Goal: Task Accomplishment & Management: Complete application form

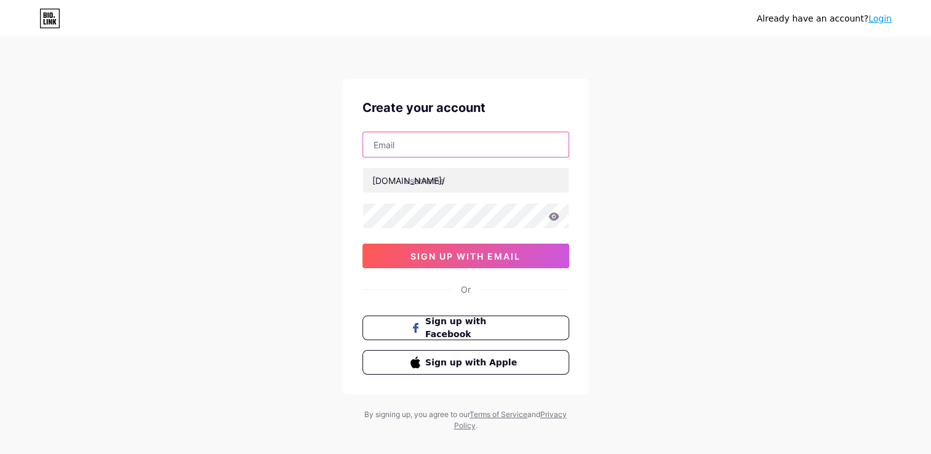
click at [438, 146] on input "text" at bounding box center [466, 144] width 206 height 25
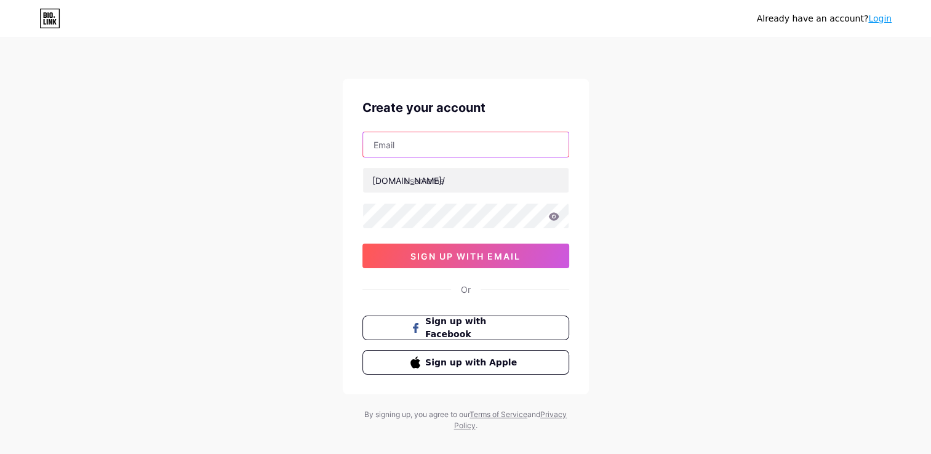
click at [438, 146] on input "text" at bounding box center [466, 144] width 206 height 25
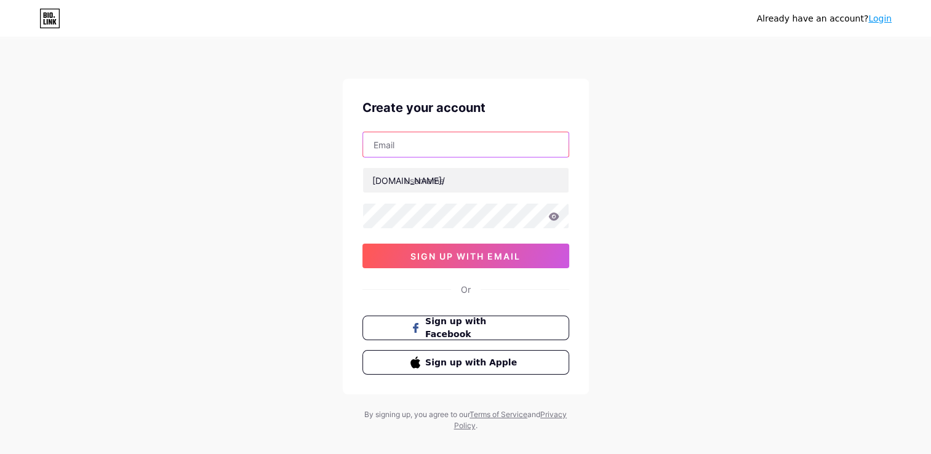
click at [438, 146] on input "text" at bounding box center [466, 144] width 206 height 25
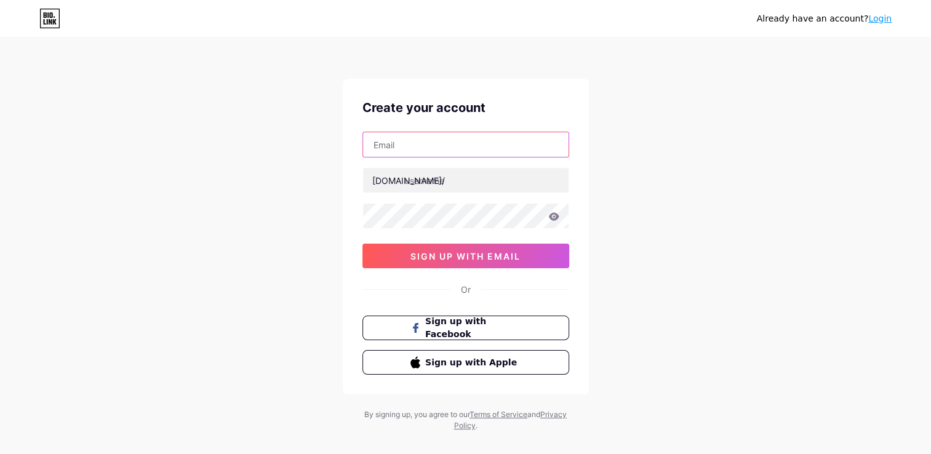
click at [438, 146] on input "text" at bounding box center [466, 144] width 206 height 25
type input "vvajlan1303@gmail.com"
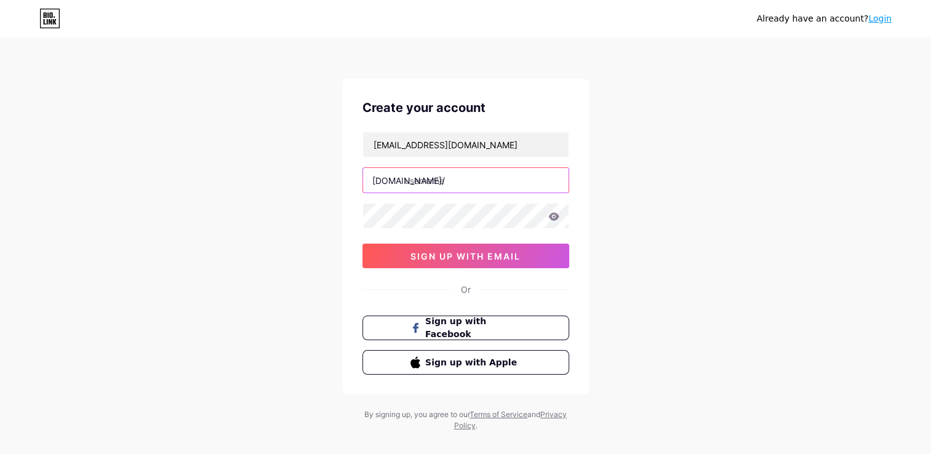
click at [425, 186] on input "text" at bounding box center [466, 180] width 206 height 25
paste input "tatmsismus"
type input "[DEMOGRAPHIC_DATA]"
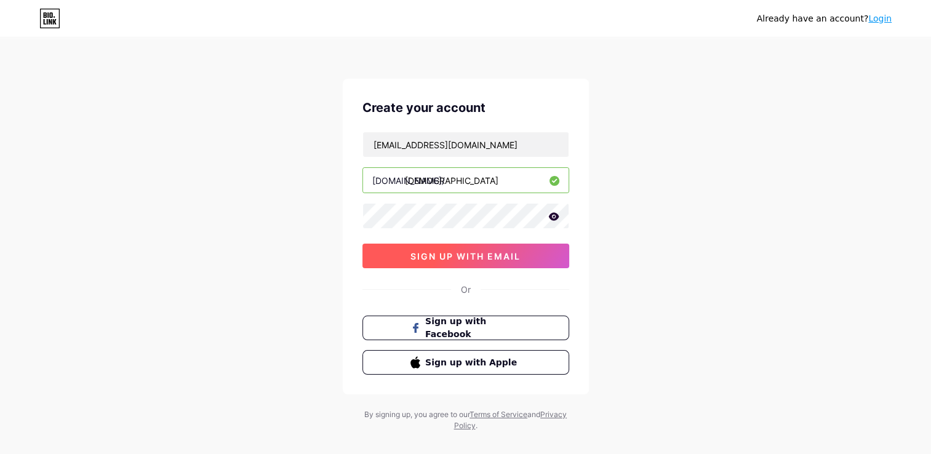
click at [463, 265] on button "sign up with email" at bounding box center [465, 256] width 207 height 25
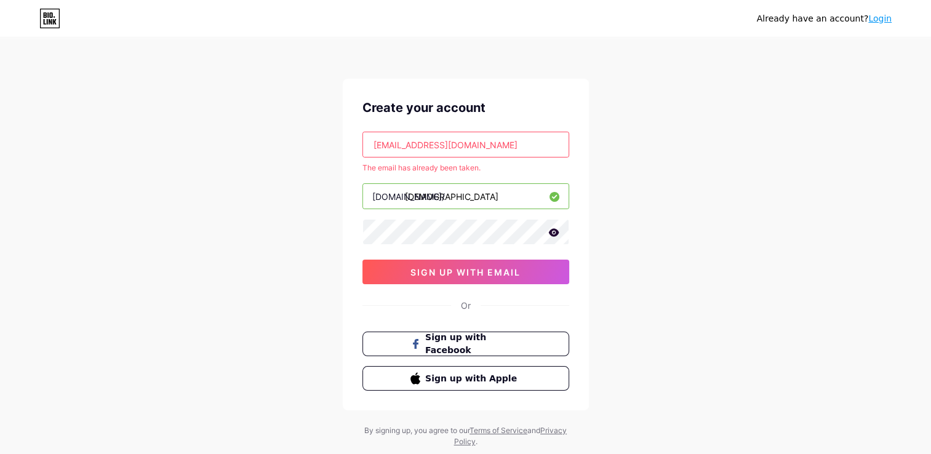
click at [422, 143] on input "vvajlan1303@gmail.com" at bounding box center [466, 144] width 206 height 25
drag, startPoint x: 422, startPoint y: 143, endPoint x: 337, endPoint y: 141, distance: 85.6
click at [337, 141] on div "Already have an account? Login Create your account vvajlan1303@gmail.com The em…" at bounding box center [465, 243] width 931 height 487
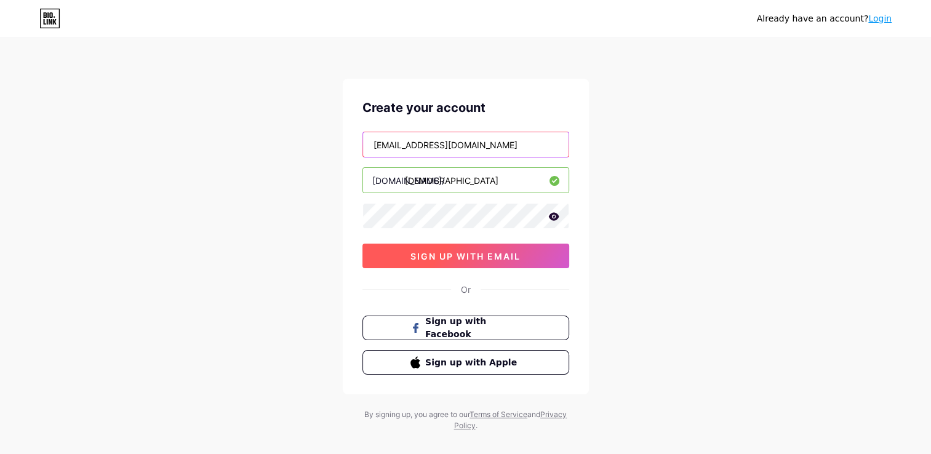
type input "[EMAIL_ADDRESS][DOMAIN_NAME]"
click at [434, 258] on span "sign up with email" at bounding box center [465, 256] width 110 height 10
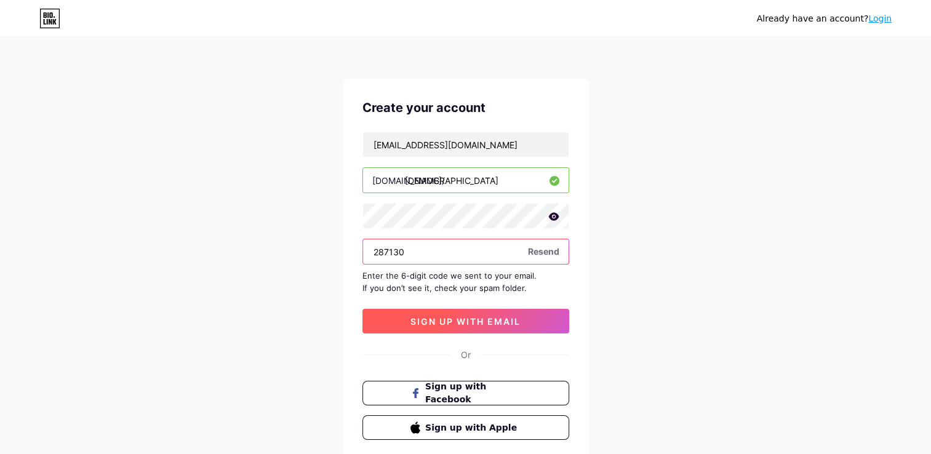
type input "287130"
click at [451, 316] on span "sign up with email" at bounding box center [465, 321] width 110 height 10
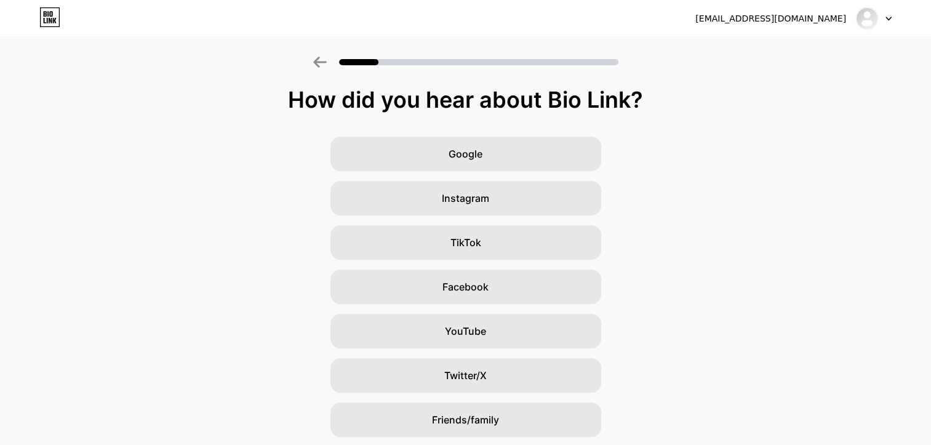
scroll to position [86, 0]
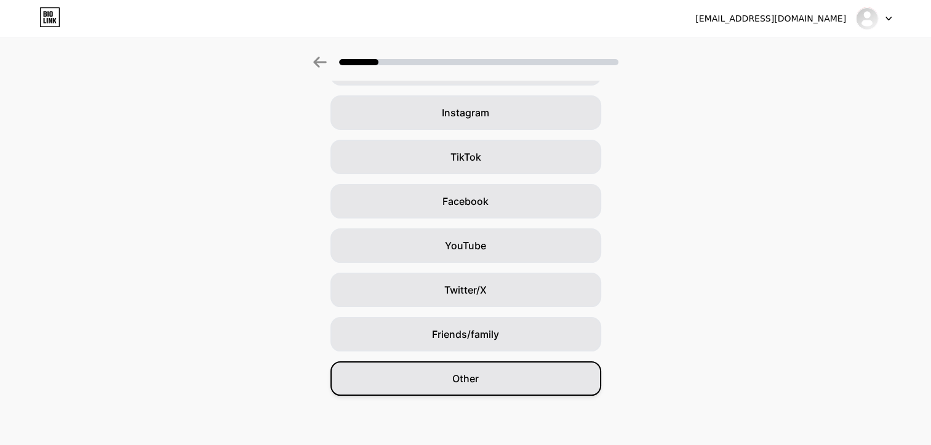
click at [544, 380] on div "Other" at bounding box center [465, 378] width 271 height 34
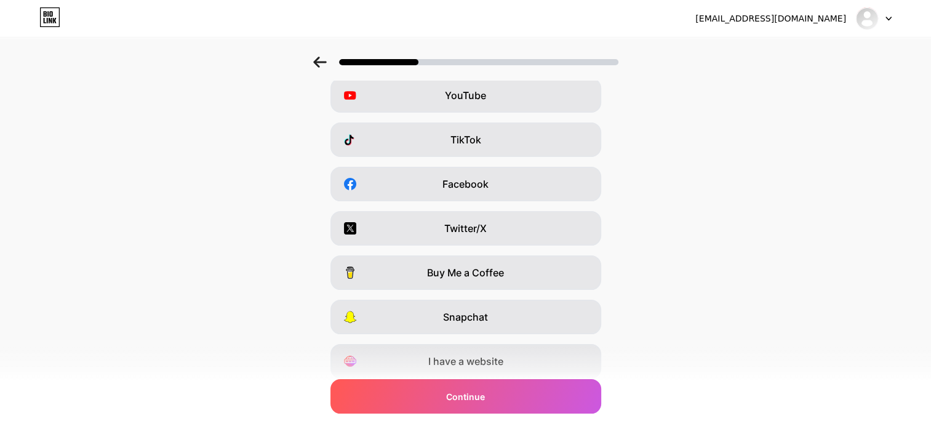
scroll to position [147, 0]
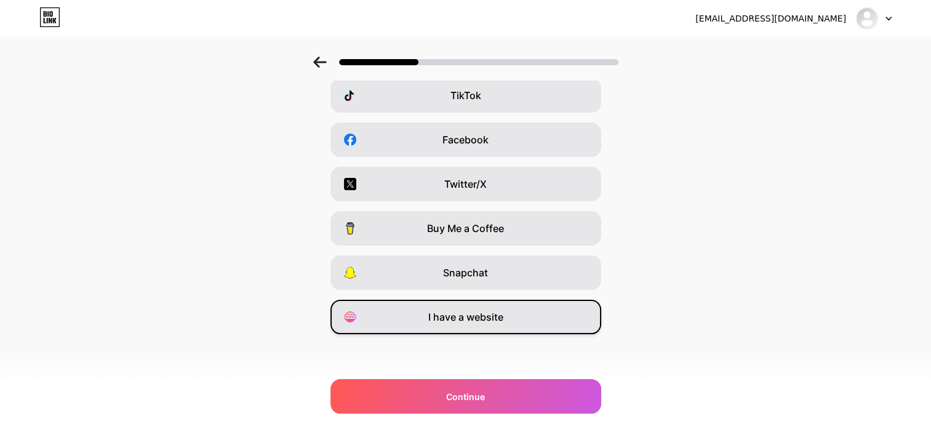
click at [495, 311] on span "I have a website" at bounding box center [465, 317] width 75 height 15
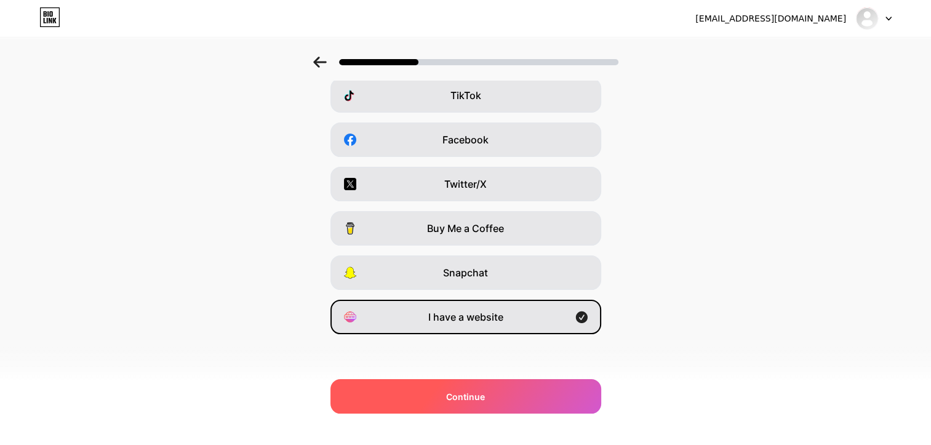
click at [467, 395] on span "Continue" at bounding box center [465, 396] width 39 height 13
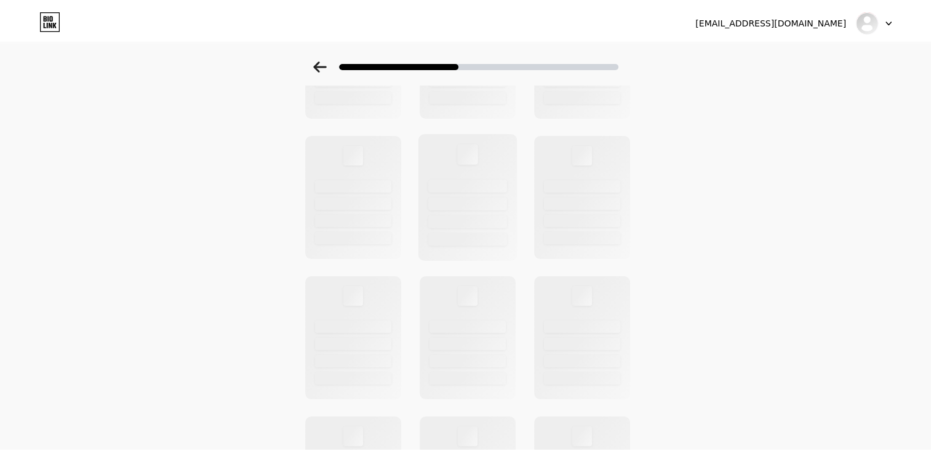
scroll to position [0, 0]
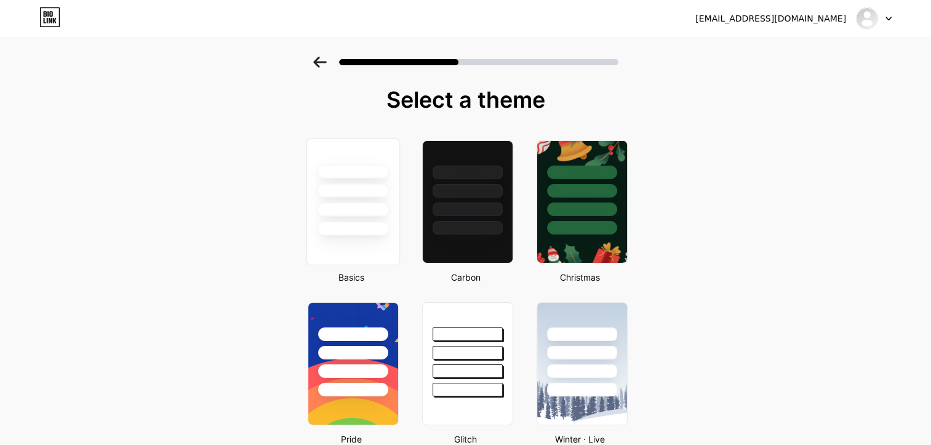
click at [348, 239] on div at bounding box center [353, 201] width 94 height 127
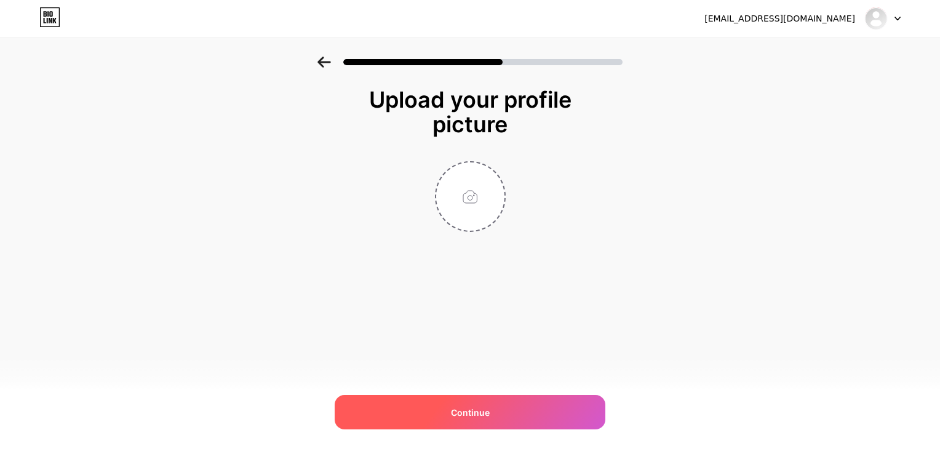
click at [428, 399] on div "Continue" at bounding box center [470, 412] width 271 height 34
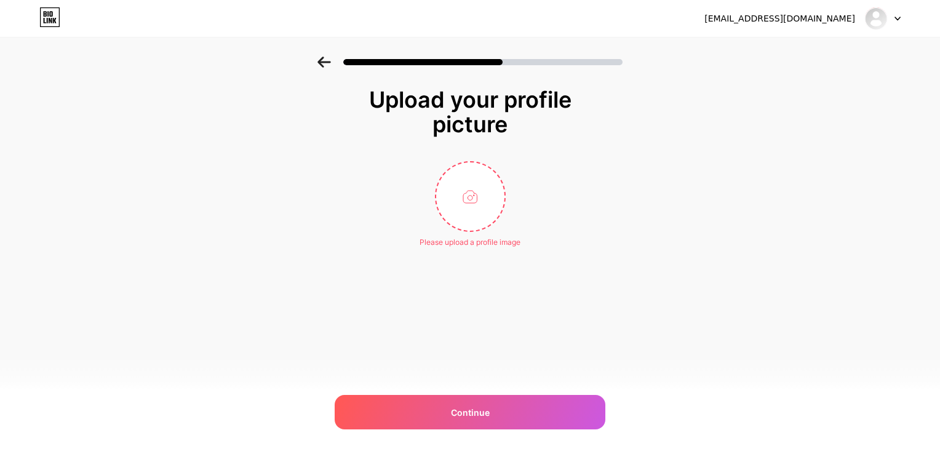
click at [336, 63] on div at bounding box center [470, 62] width 305 height 11
click at [495, 215] on input "file" at bounding box center [470, 196] width 68 height 68
type input "C:\fakepath\9194c7e4-895b-41f0-a750-524226bf8841.jpg"
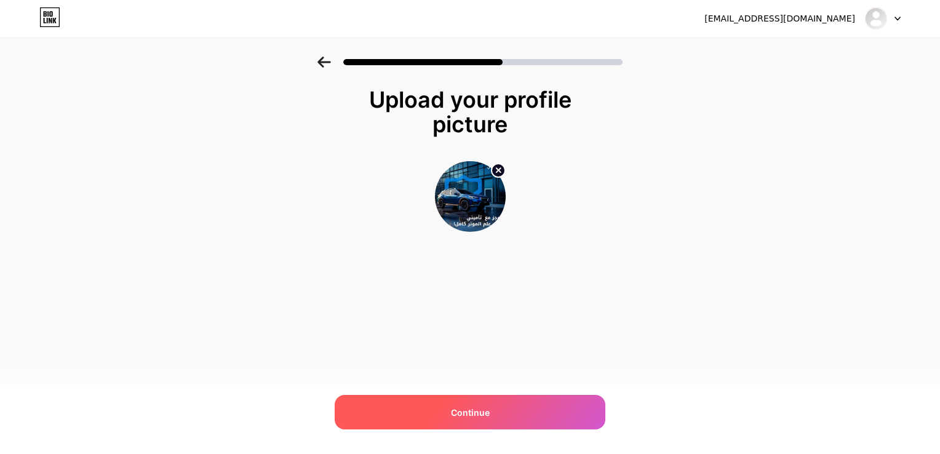
click at [504, 412] on div "Continue" at bounding box center [470, 412] width 271 height 34
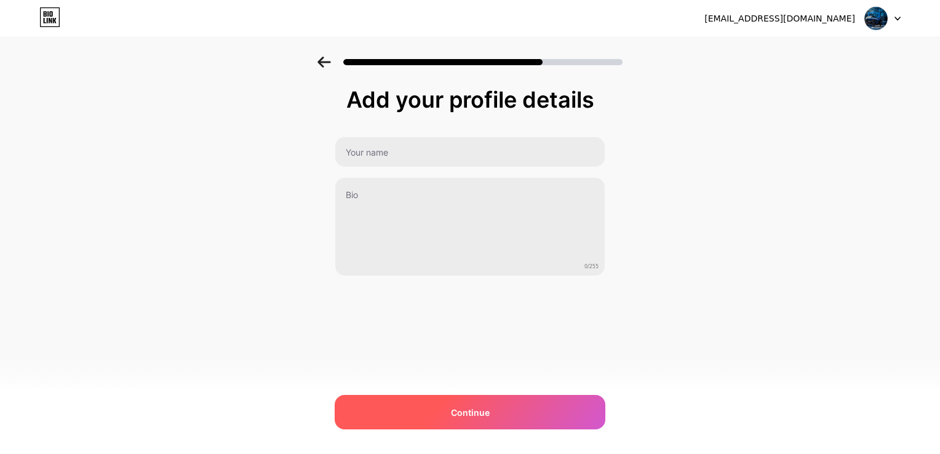
click at [468, 403] on div "Continue" at bounding box center [470, 412] width 271 height 34
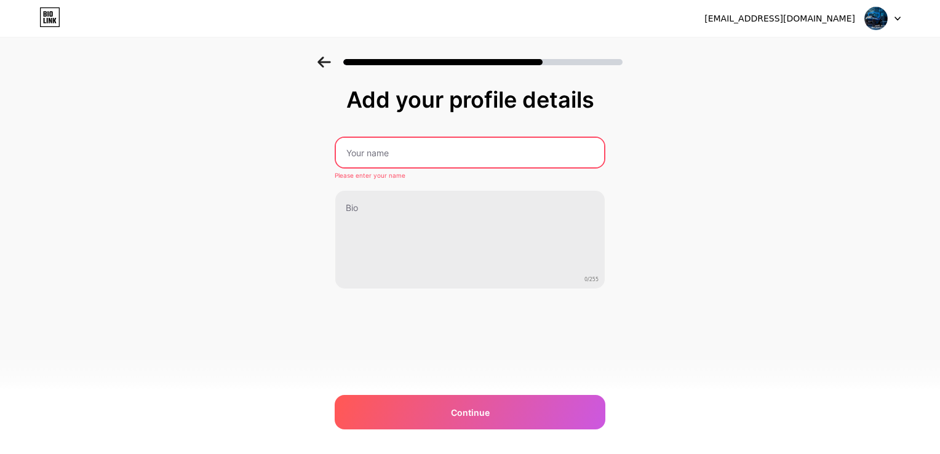
click at [388, 146] on input "text" at bounding box center [470, 153] width 268 height 30
click at [388, 146] on input "text" at bounding box center [470, 153] width 271 height 30
type input "R"
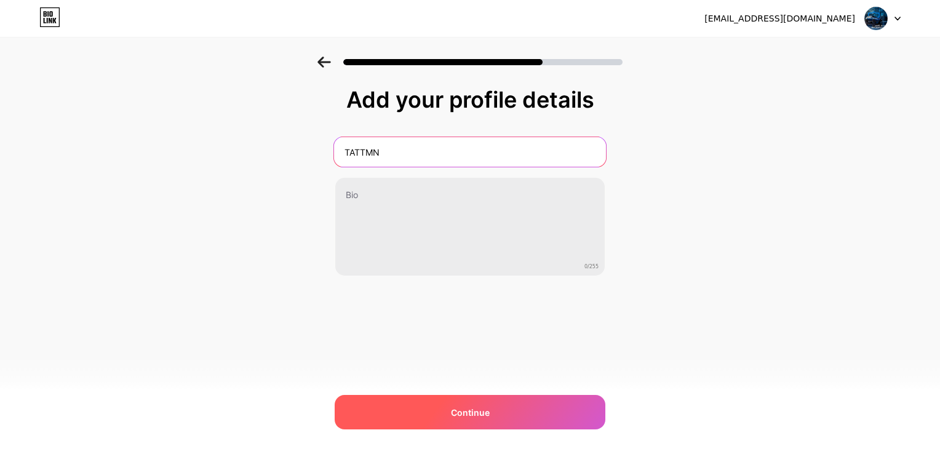
type input "TATTMN"
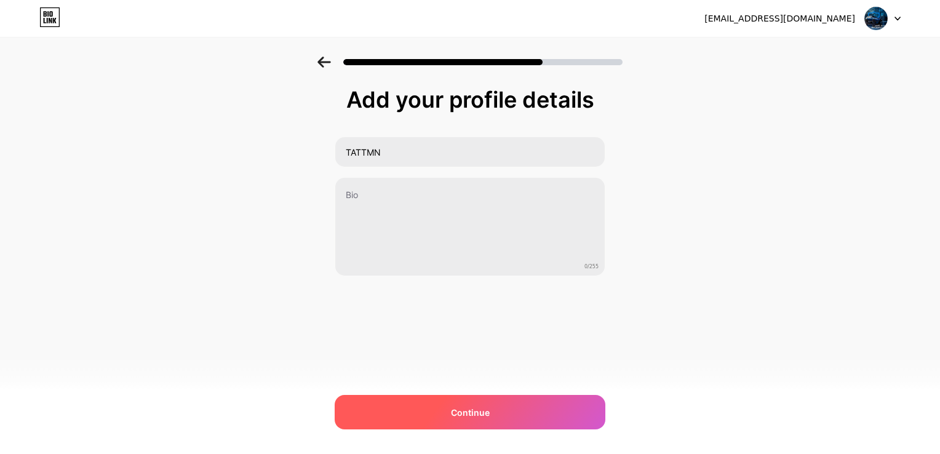
click at [442, 412] on div "Continue" at bounding box center [470, 412] width 271 height 34
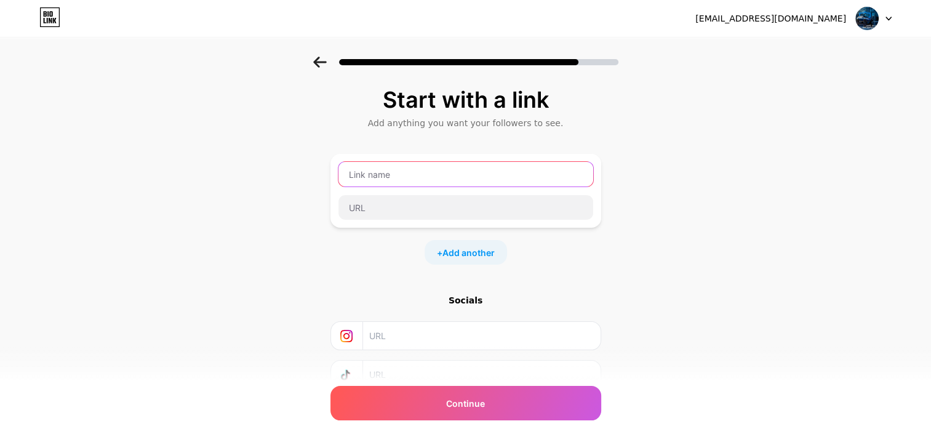
click at [465, 174] on input "text" at bounding box center [465, 174] width 255 height 25
type input "h"
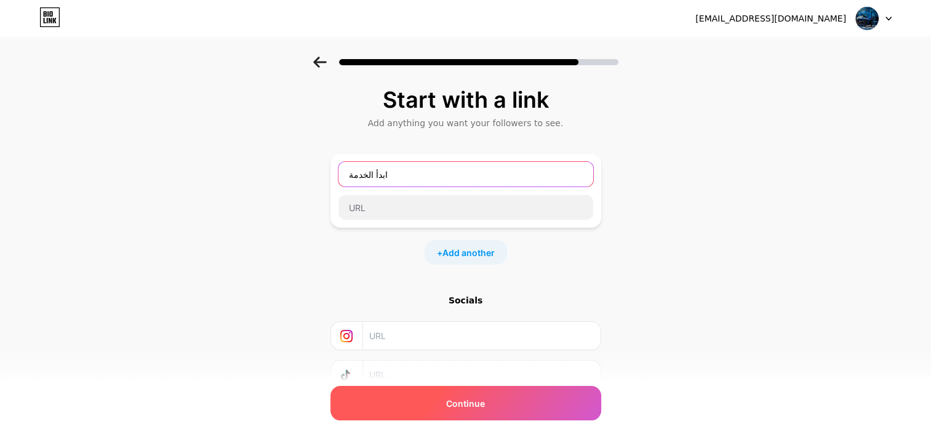
type input "ابدأ الخدمة"
click at [461, 413] on div "Continue" at bounding box center [465, 403] width 271 height 34
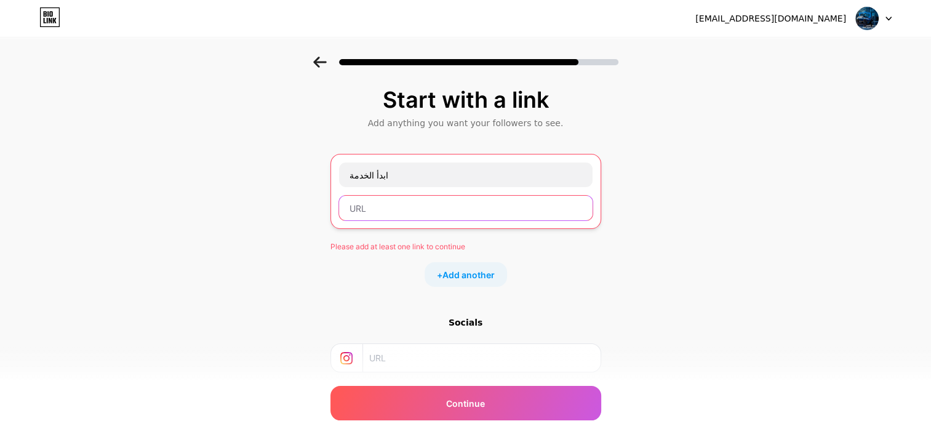
click at [386, 209] on input "text" at bounding box center [466, 208] width 254 height 25
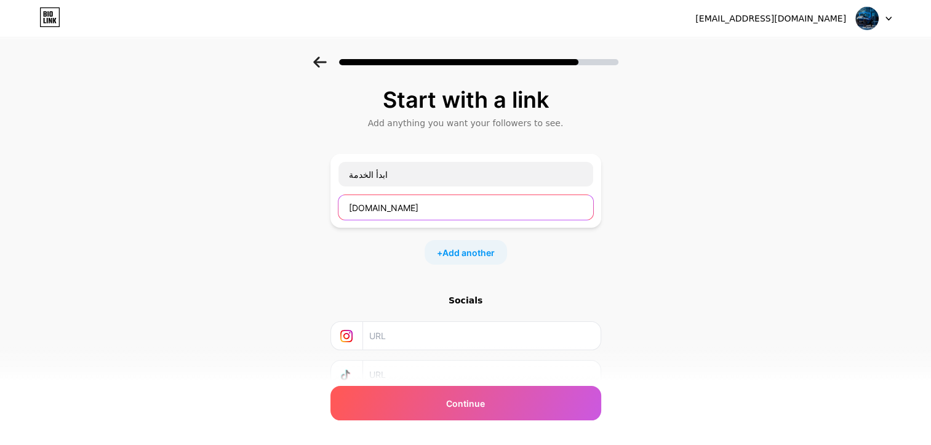
click at [386, 209] on input "jkhjvosodolja.com" at bounding box center [465, 207] width 255 height 25
type input "jkhjvosodolja.com"
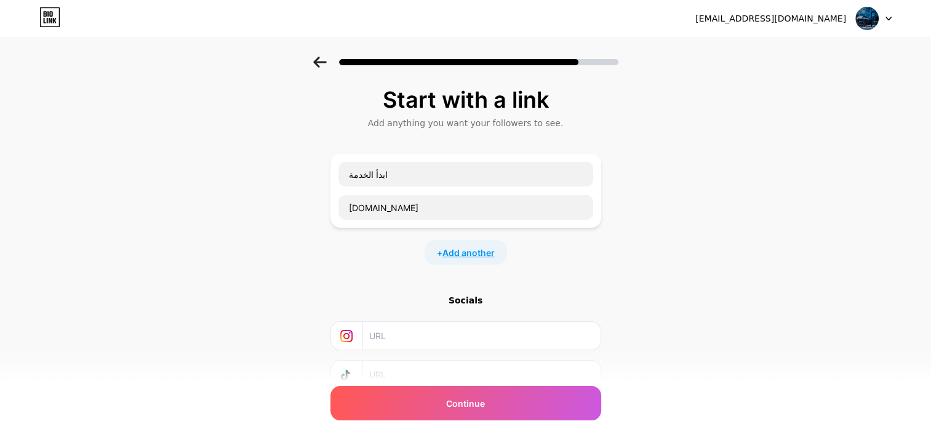
click at [465, 256] on span "Add another" at bounding box center [468, 252] width 52 height 13
click at [431, 271] on input "text" at bounding box center [465, 260] width 255 height 25
type input "h"
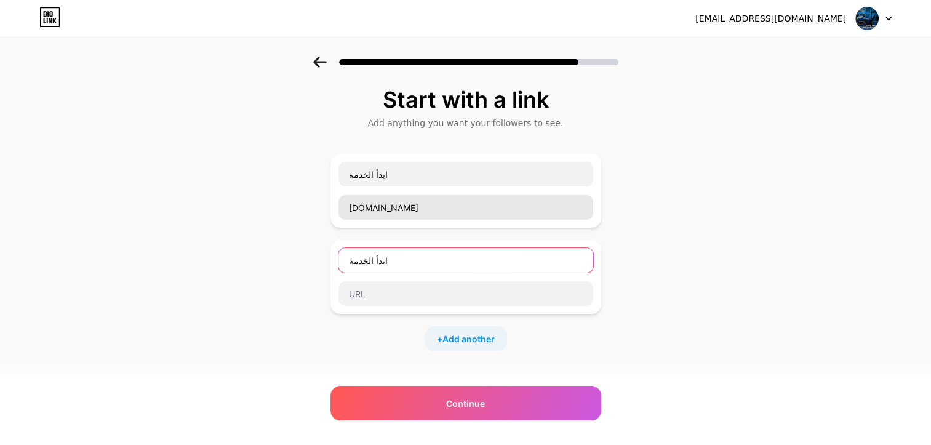
type input "ابدأ الخدمة"
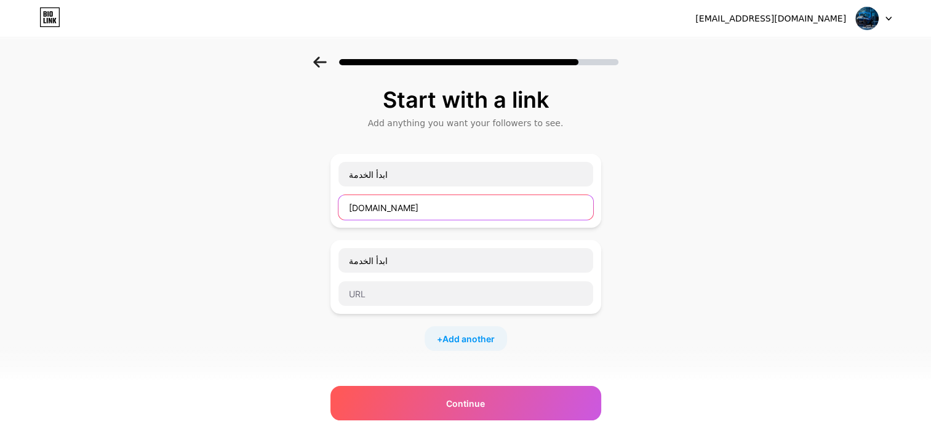
click at [439, 196] on input "jkhjvosodolja.com" at bounding box center [465, 207] width 255 height 25
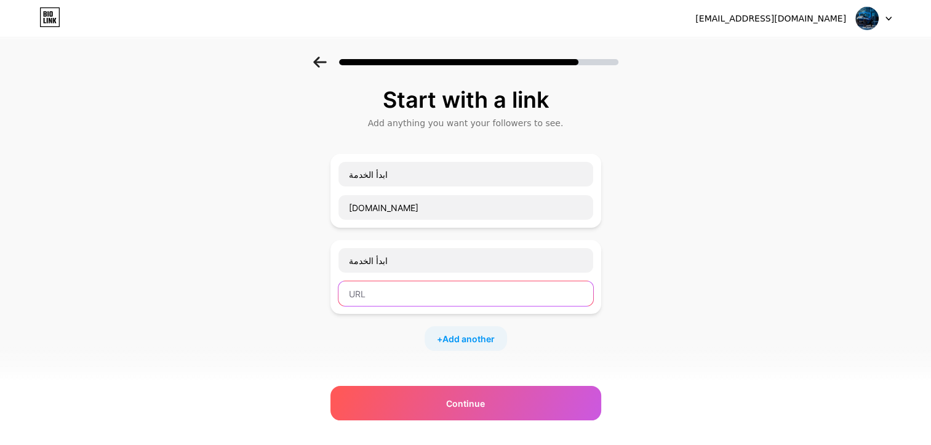
click at [389, 293] on input "text" at bounding box center [465, 293] width 255 height 25
paste input "jkhjvosodolja.com"
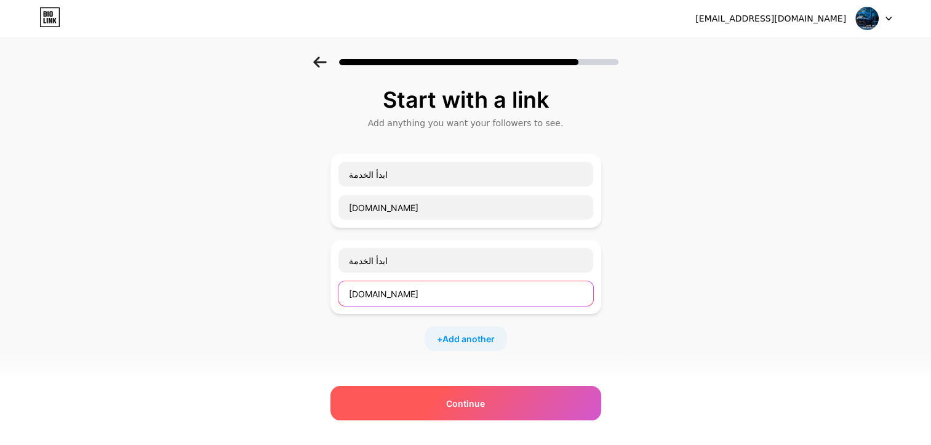
type input "jkhjvosodolja.com"
click at [391, 393] on div "Continue" at bounding box center [465, 403] width 271 height 34
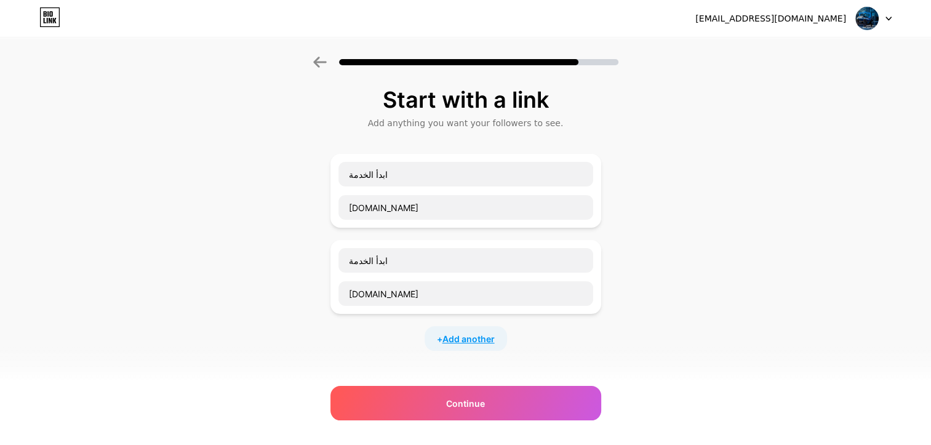
click at [477, 332] on span "Add another" at bounding box center [468, 338] width 52 height 13
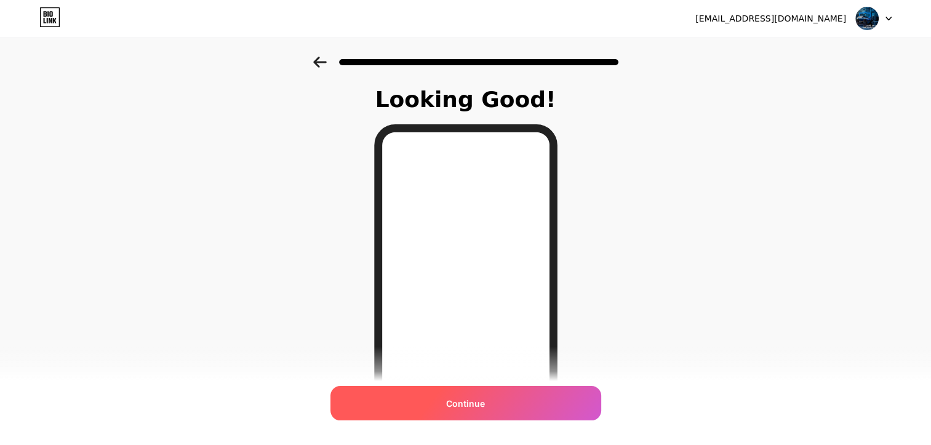
click at [485, 407] on span "Continue" at bounding box center [465, 403] width 39 height 13
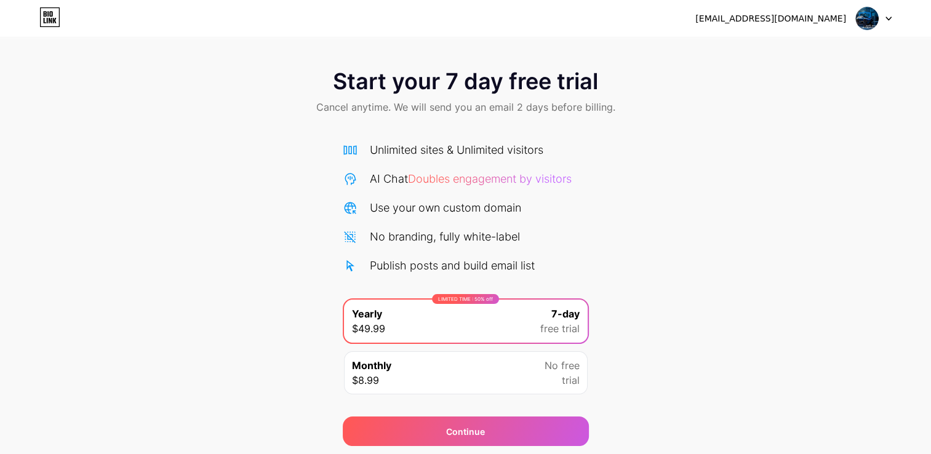
click at [471, 369] on div "Monthly $8.99 No free trial" at bounding box center [466, 372] width 244 height 43
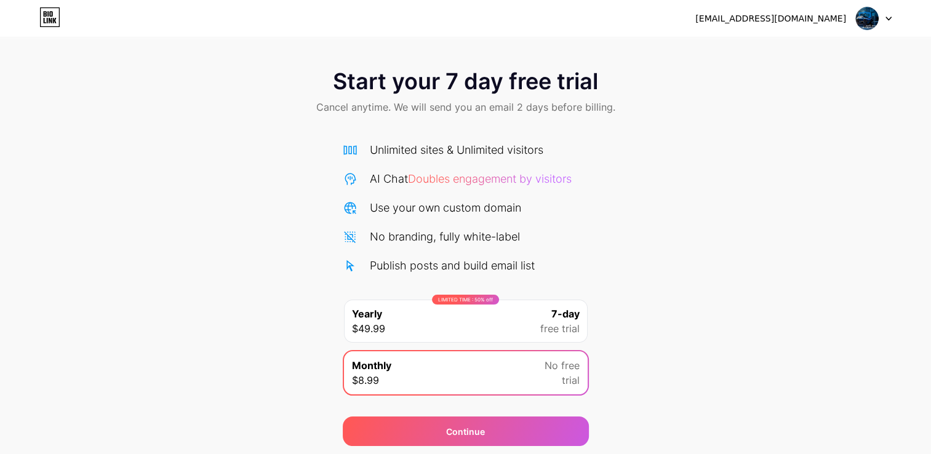
click at [484, 326] on div "LIMITED TIME : 50% off Yearly $49.99 7-day free trial" at bounding box center [466, 321] width 244 height 43
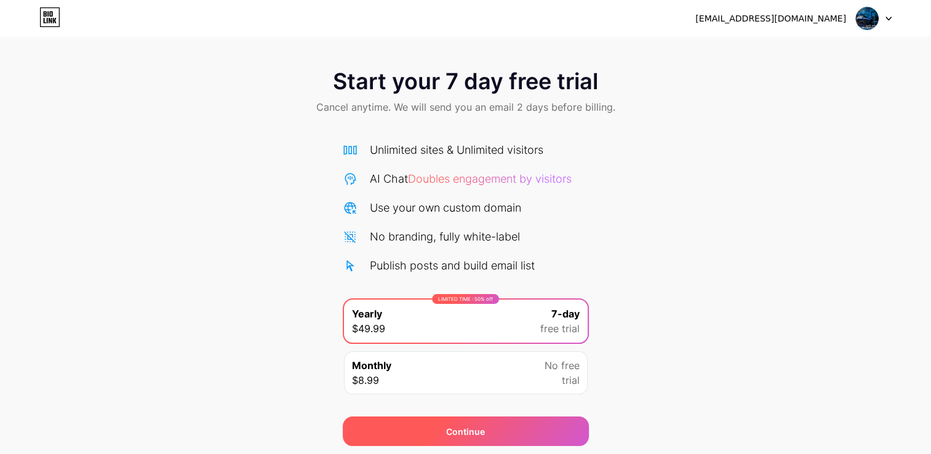
click at [472, 417] on div "Continue" at bounding box center [466, 432] width 246 height 30
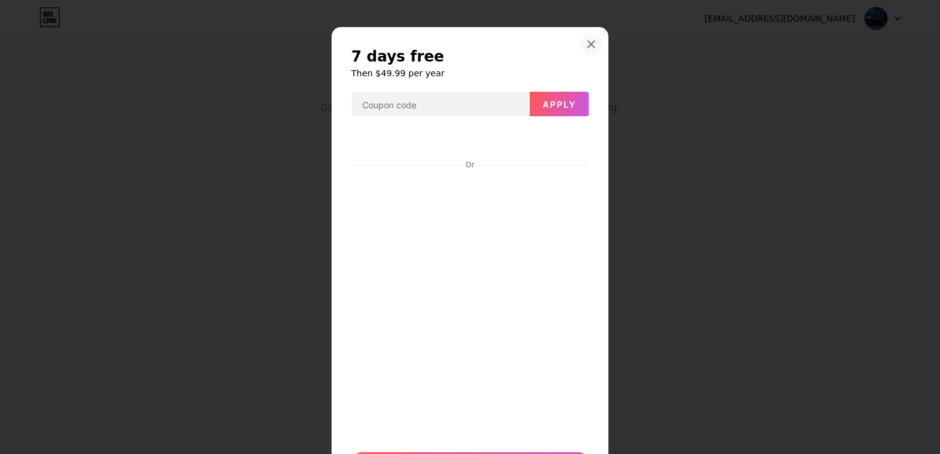
click at [589, 41] on icon at bounding box center [591, 44] width 7 height 7
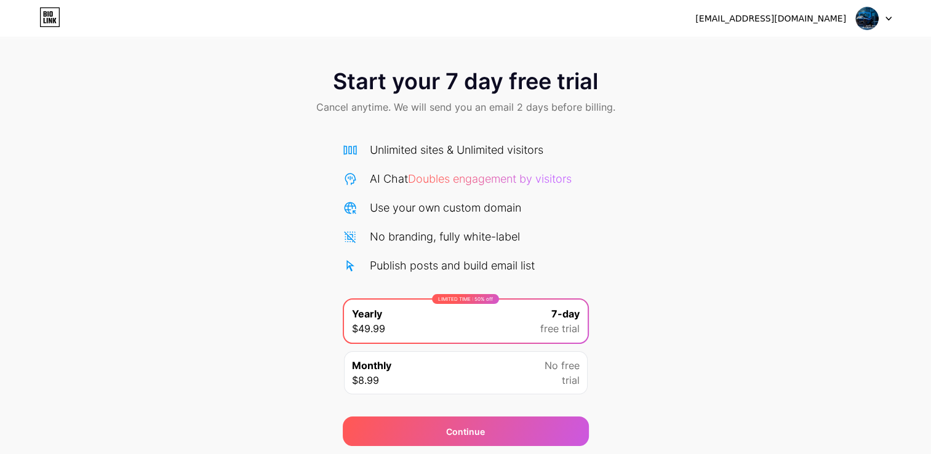
click at [38, 23] on div "tammaseer@gmail.com Logout" at bounding box center [465, 18] width 931 height 22
drag, startPoint x: 38, startPoint y: 23, endPoint x: 47, endPoint y: 23, distance: 8.6
click at [47, 23] on div "tammaseer@gmail.com Logout" at bounding box center [465, 18] width 931 height 22
click at [47, 23] on icon at bounding box center [49, 17] width 21 height 20
click at [497, 383] on div "Monthly $8.99 No free trial" at bounding box center [466, 372] width 244 height 43
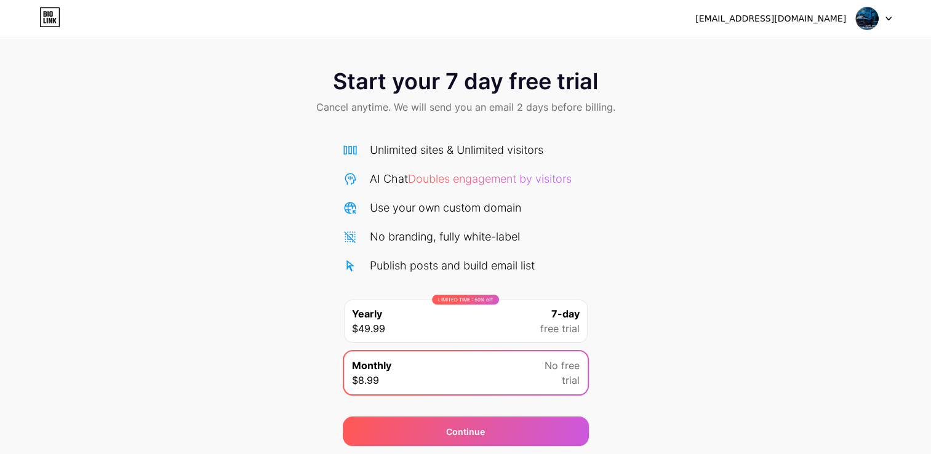
click at [501, 316] on div "LIMITED TIME : 50% off Yearly $49.99 7-day free trial" at bounding box center [466, 321] width 244 height 43
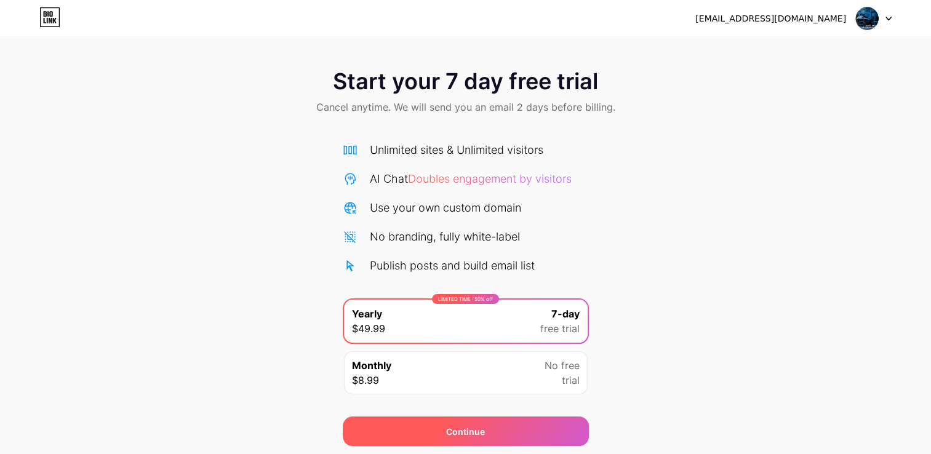
click at [484, 422] on div "Continue" at bounding box center [466, 432] width 246 height 30
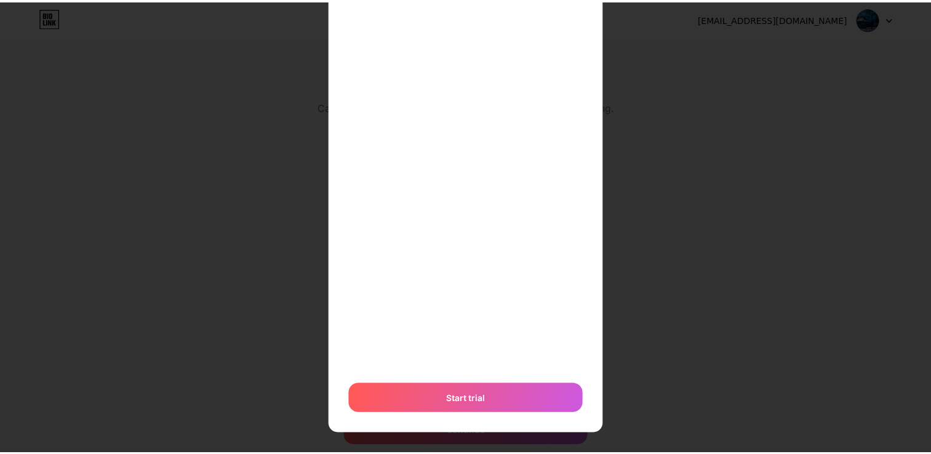
scroll to position [300, 0]
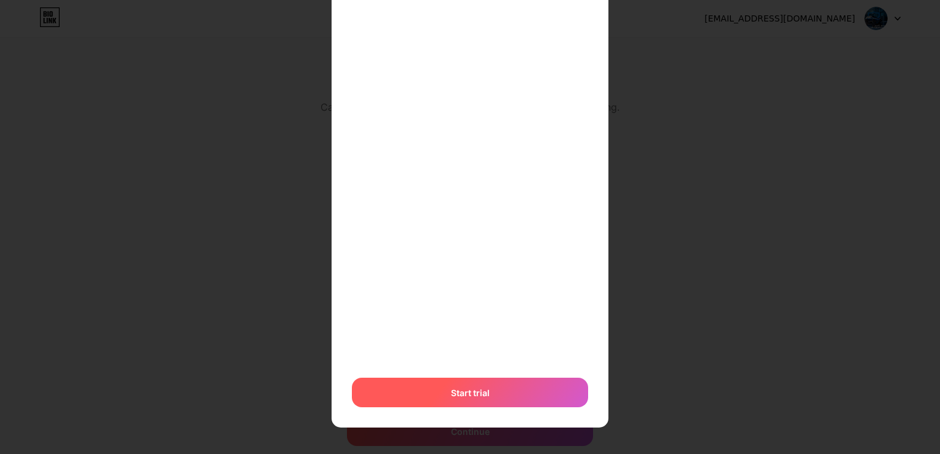
click at [461, 397] on span "Start trial" at bounding box center [470, 392] width 39 height 13
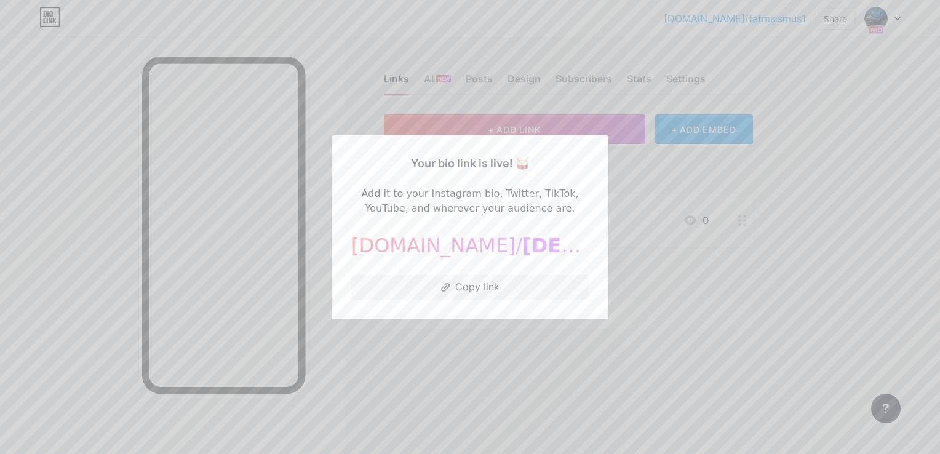
click at [733, 231] on div at bounding box center [470, 227] width 940 height 454
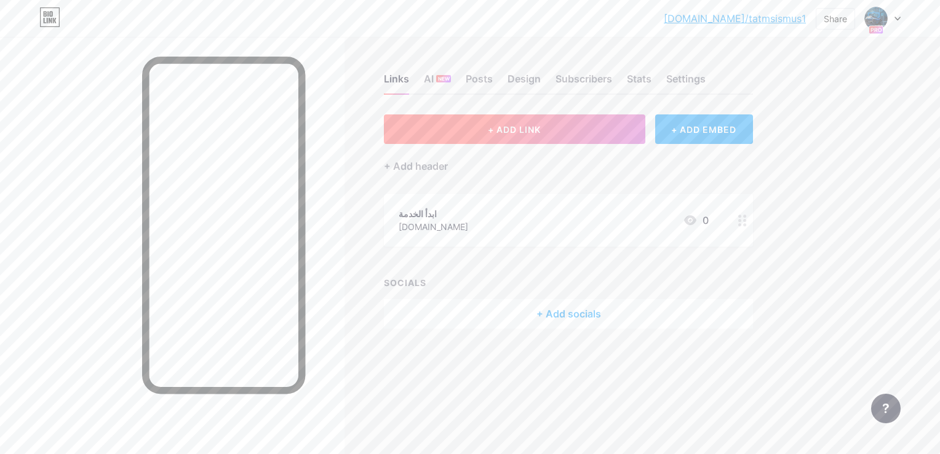
click at [570, 134] on button "+ ADD LINK" at bounding box center [515, 129] width 262 height 30
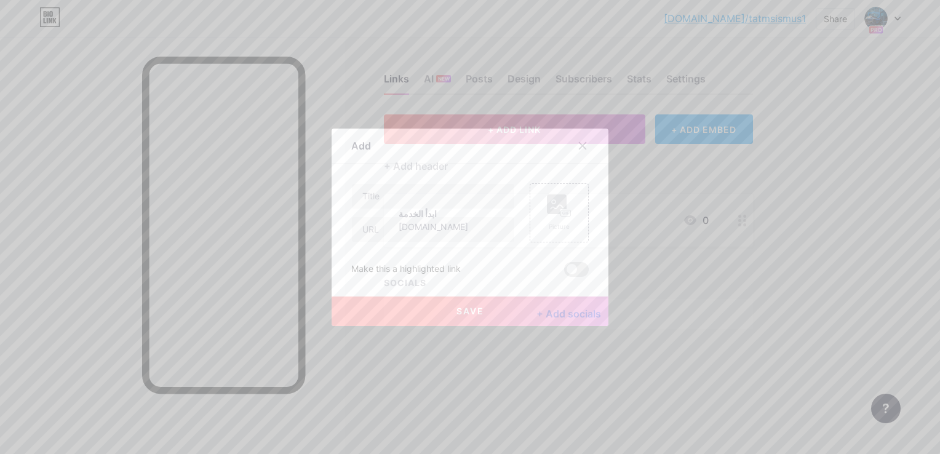
click at [469, 209] on div at bounding box center [433, 212] width 164 height 59
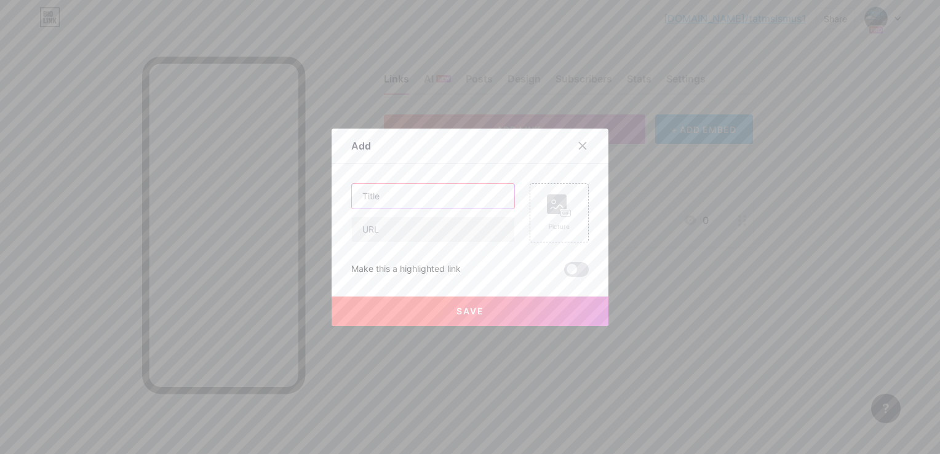
click at [454, 199] on input "text" at bounding box center [433, 196] width 162 height 25
type input "ابدأ الخدمة"
click at [450, 233] on input "text" at bounding box center [433, 229] width 162 height 25
paste input "jkhjvosodolja.com"
type input "jkhjvosodolja.com"
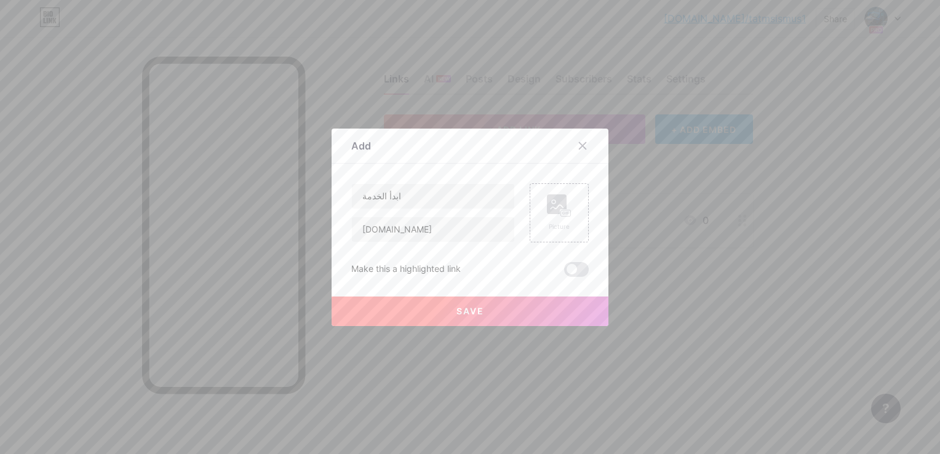
click at [474, 307] on span "Save" at bounding box center [471, 311] width 28 height 10
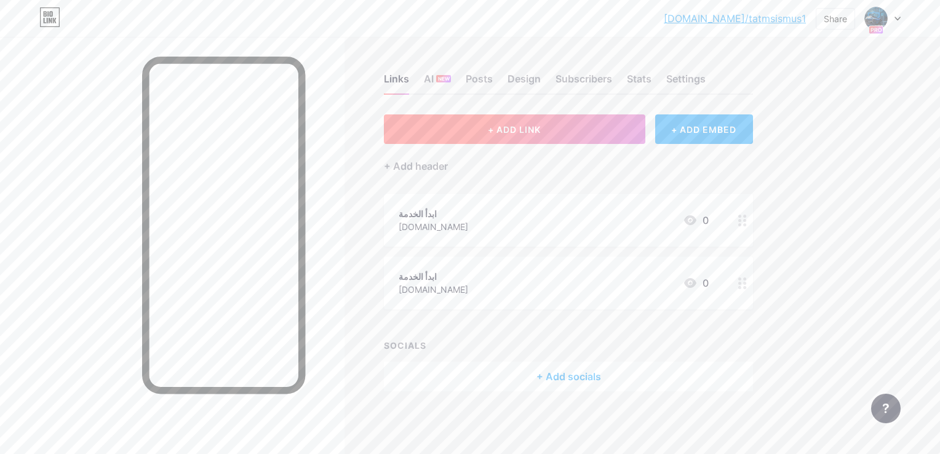
click at [516, 132] on span "+ ADD LINK" at bounding box center [514, 129] width 53 height 10
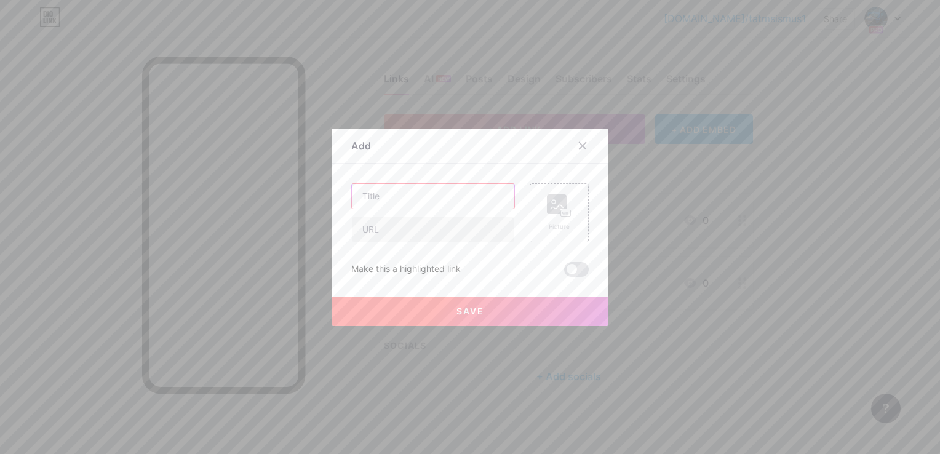
click at [489, 191] on input "text" at bounding box center [433, 196] width 162 height 25
type input "ابدأ الخدمة"
click at [458, 223] on input "text" at bounding box center [433, 229] width 162 height 25
paste input "jkhjvosodolja.com"
type input "jkhjvosodolja.com"
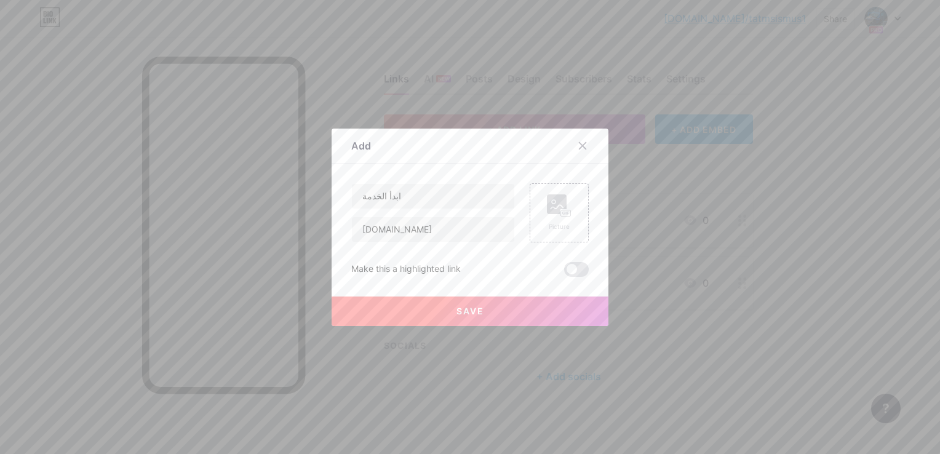
click at [445, 305] on button "Save" at bounding box center [470, 312] width 277 height 30
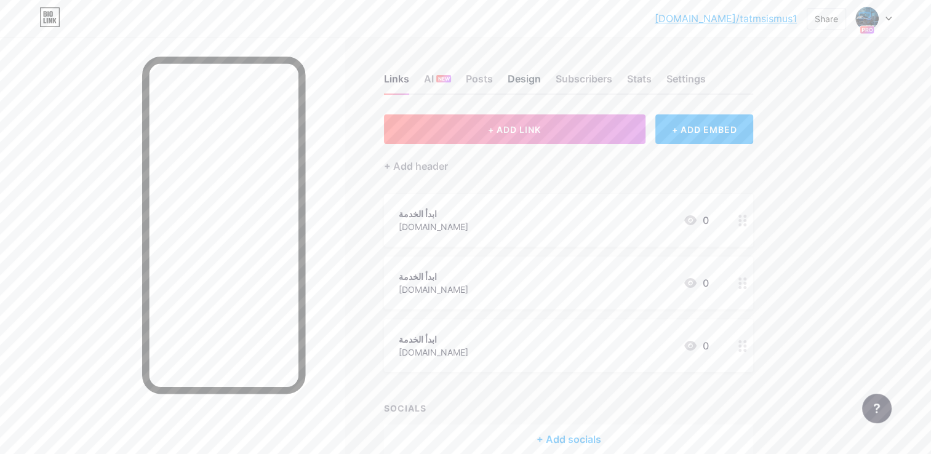
click at [516, 75] on div "Design" at bounding box center [524, 82] width 33 height 22
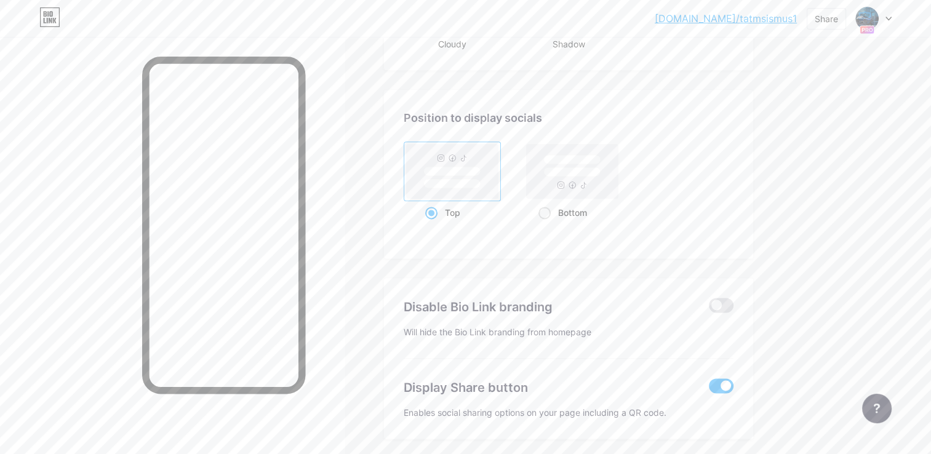
scroll to position [1635, 0]
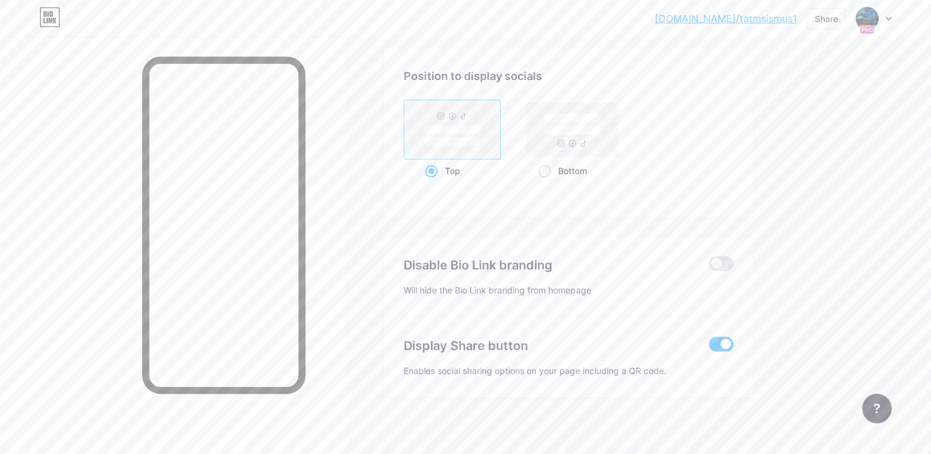
click at [717, 339] on span at bounding box center [721, 344] width 25 height 15
click at [709, 347] on input "checkbox" at bounding box center [709, 347] width 0 height 0
click at [717, 339] on span at bounding box center [721, 344] width 25 height 15
click at [709, 347] on input "checkbox" at bounding box center [709, 347] width 0 height 0
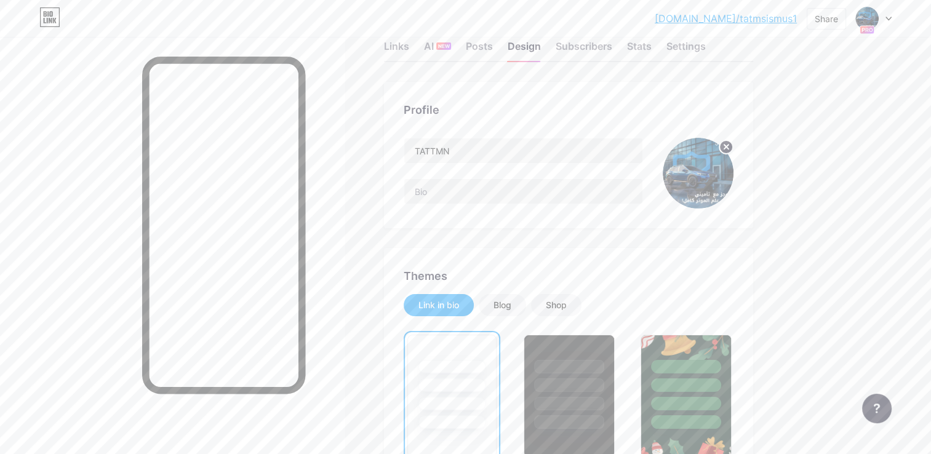
scroll to position [0, 0]
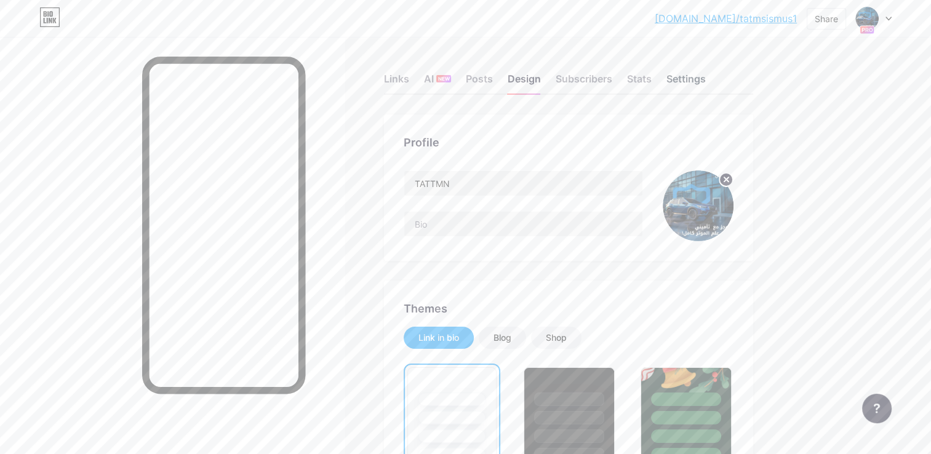
click at [681, 84] on div "Settings" at bounding box center [685, 82] width 39 height 22
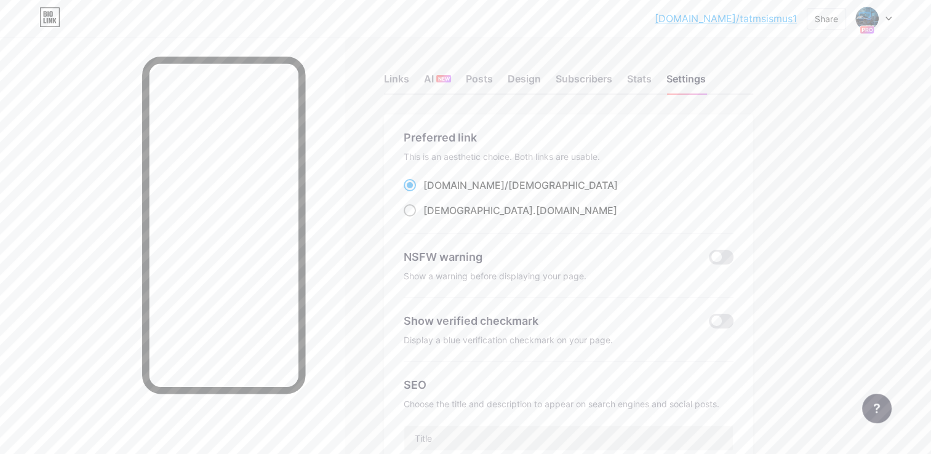
click at [466, 212] on span "tatmsismus1" at bounding box center [478, 210] width 110 height 12
click at [431, 218] on input "tatmsismus1 .bio.link" at bounding box center [427, 222] width 8 height 8
radio input "true"
click at [401, 78] on div "Links" at bounding box center [396, 82] width 25 height 22
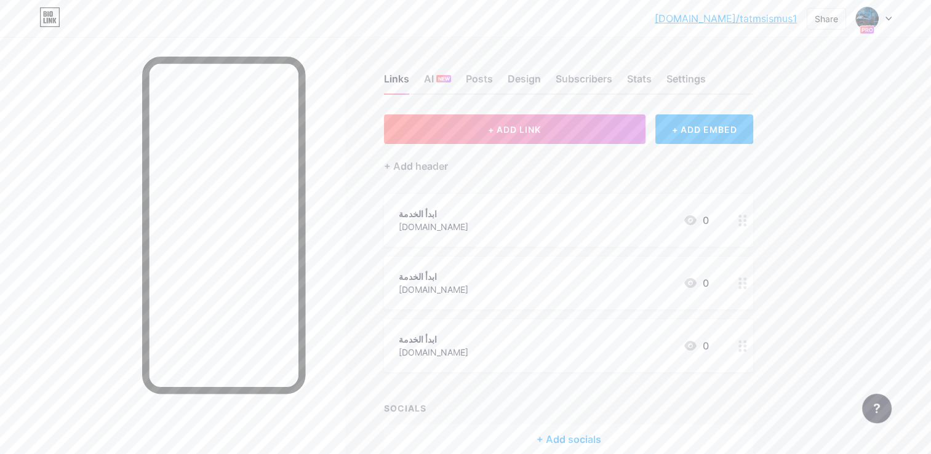
click at [749, 16] on link "bio.link/tatmsismus1" at bounding box center [726, 18] width 142 height 15
click at [865, 17] on img at bounding box center [867, 19] width 20 height 20
click at [756, 79] on img at bounding box center [758, 80] width 20 height 20
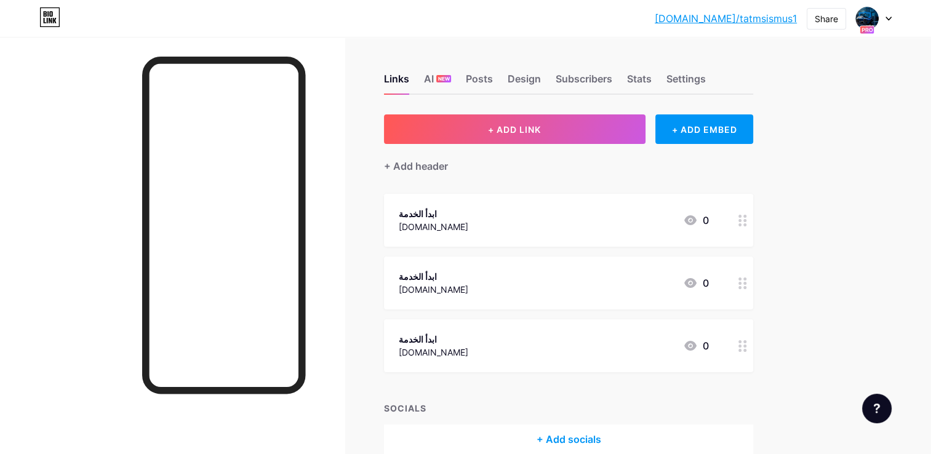
click at [889, 17] on icon at bounding box center [888, 19] width 6 height 4
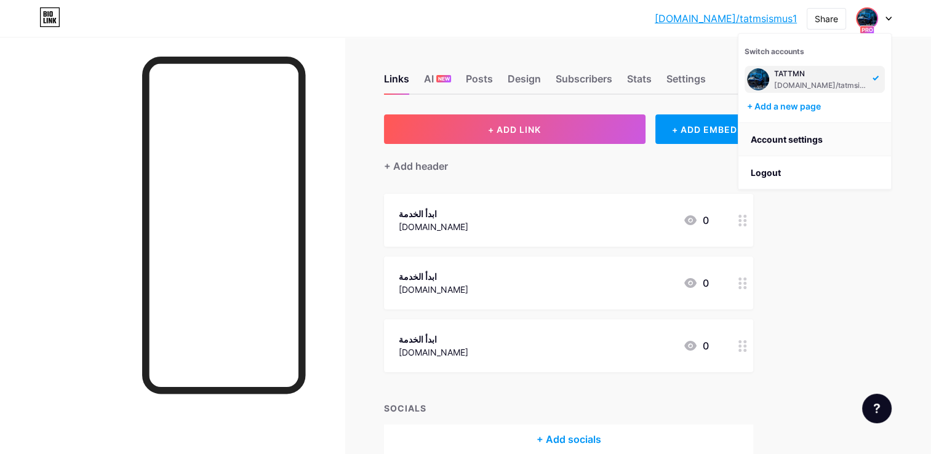
click at [806, 138] on link "Account settings" at bounding box center [814, 139] width 153 height 33
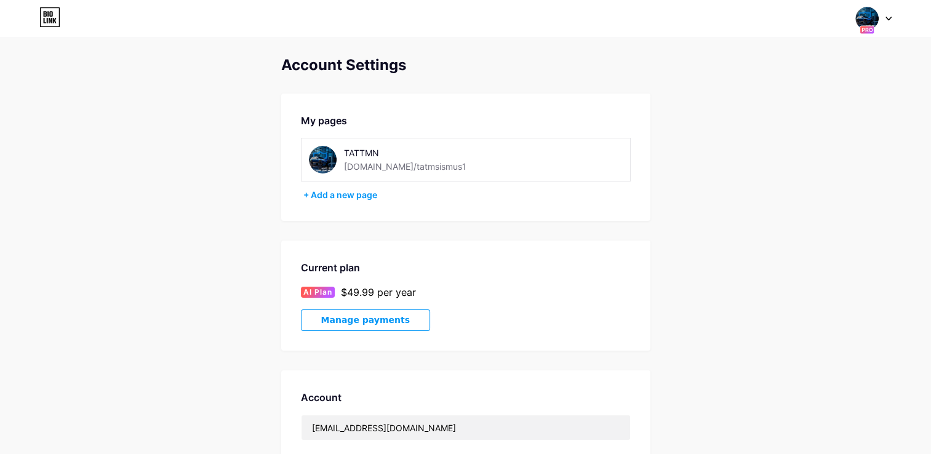
click at [316, 166] on img at bounding box center [323, 160] width 28 height 28
click at [431, 152] on div "TATTMN" at bounding box center [423, 152] width 158 height 13
click at [877, 25] on span at bounding box center [866, 18] width 23 height 23
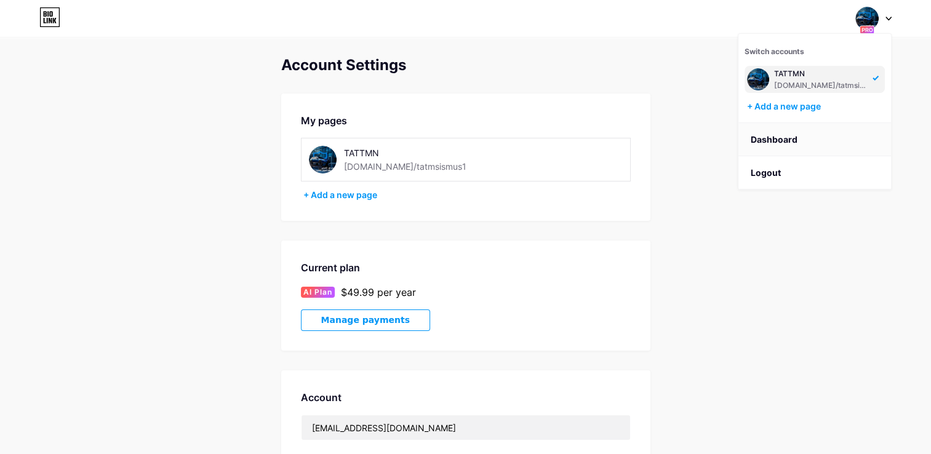
click at [781, 143] on link "Dashboard" at bounding box center [814, 139] width 153 height 33
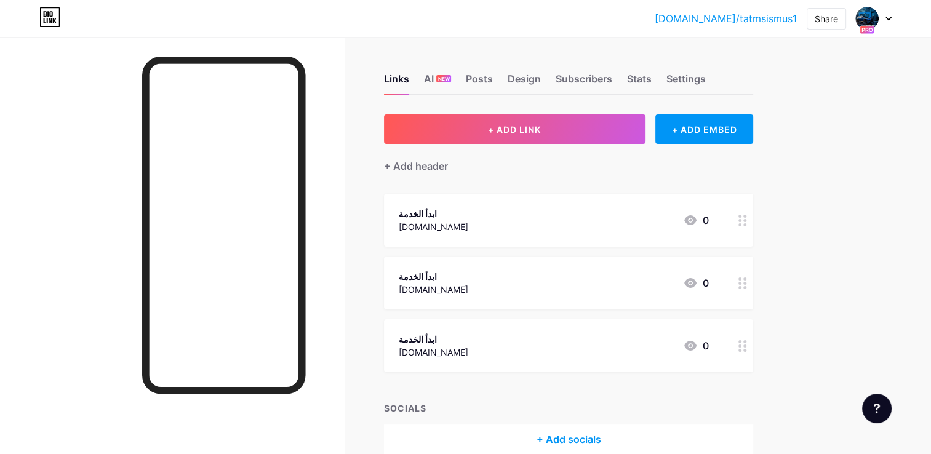
click at [706, 85] on div "Links AI NEW Posts Design Subscribers Stats Settings" at bounding box center [568, 73] width 369 height 43
click at [697, 81] on div "Settings" at bounding box center [685, 82] width 39 height 22
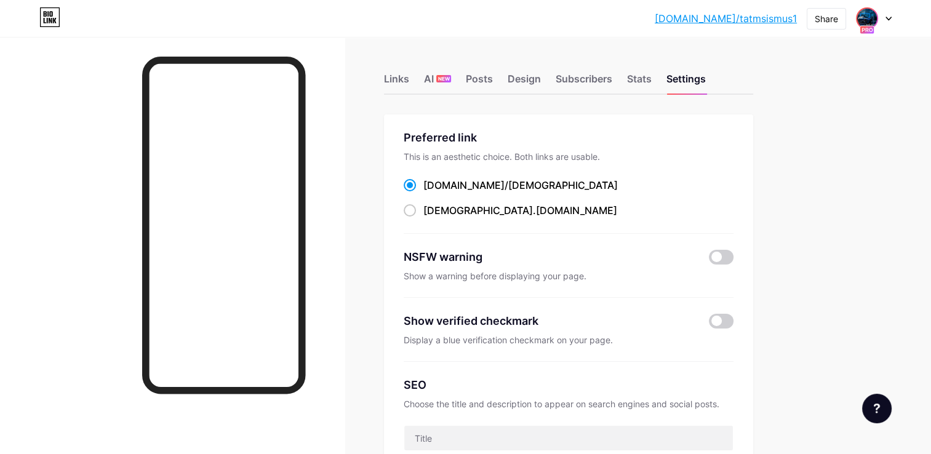
click at [871, 16] on img at bounding box center [867, 19] width 20 height 20
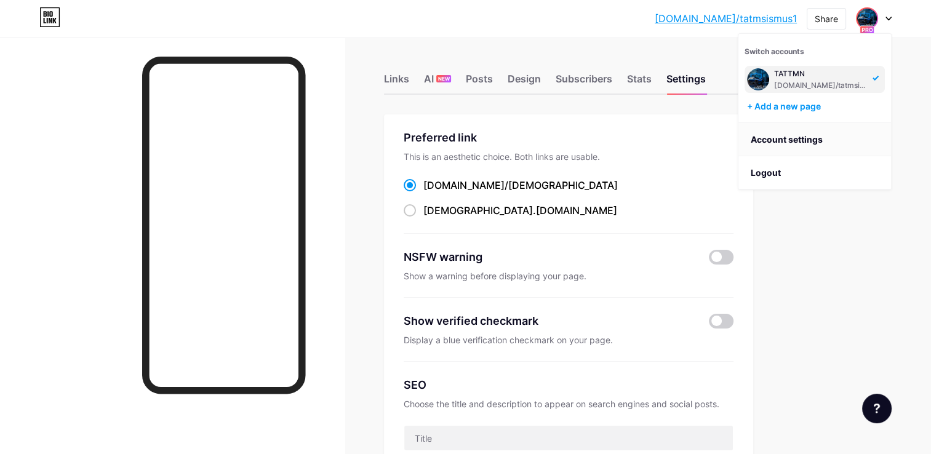
click at [771, 150] on link "Account settings" at bounding box center [814, 139] width 153 height 33
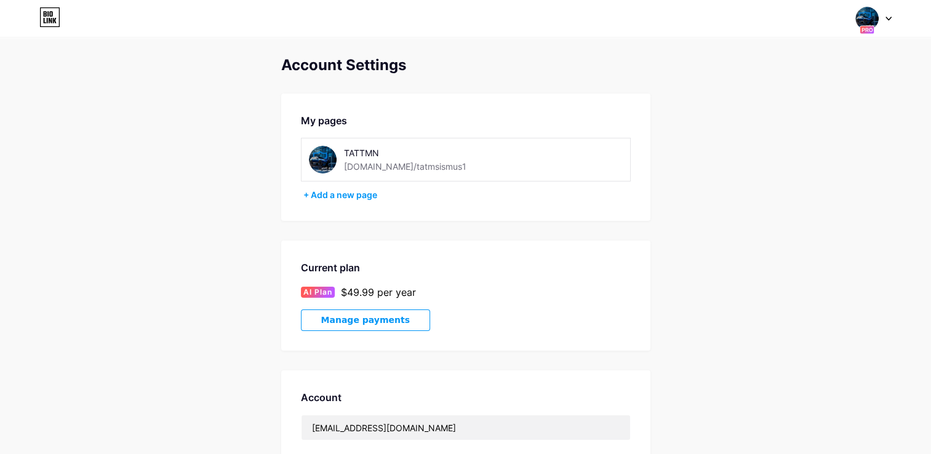
click at [52, 18] on icon at bounding box center [49, 17] width 21 height 20
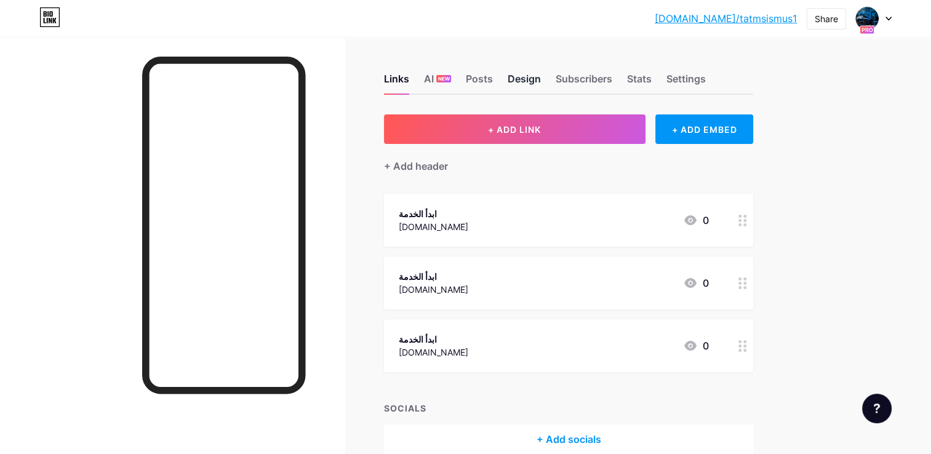
click at [517, 72] on div "Design" at bounding box center [524, 82] width 33 height 22
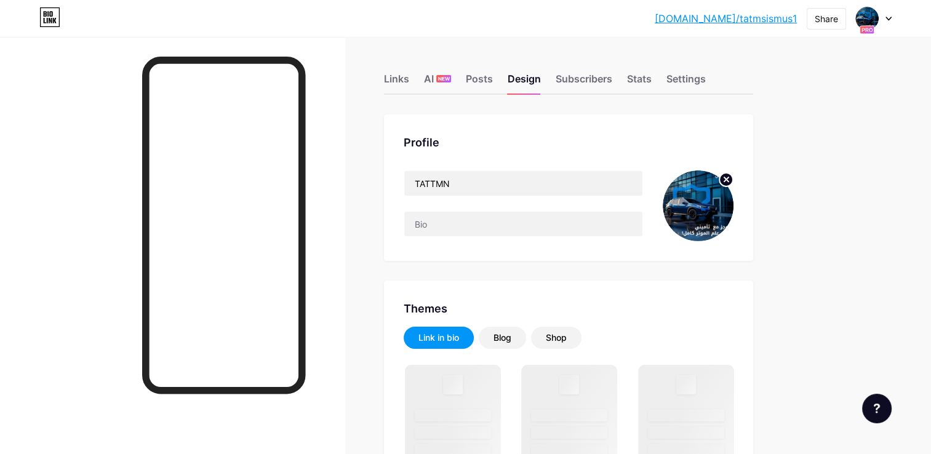
click at [728, 180] on circle at bounding box center [726, 180] width 14 height 14
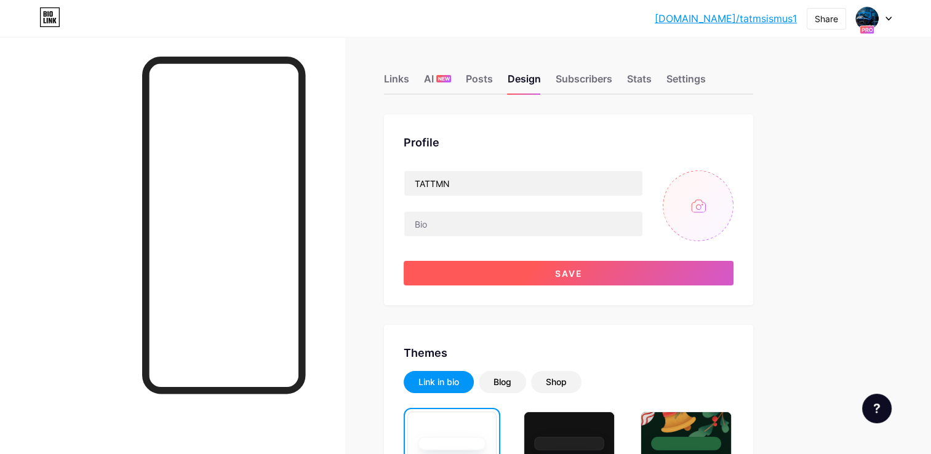
click at [601, 270] on button "Save" at bounding box center [569, 273] width 330 height 25
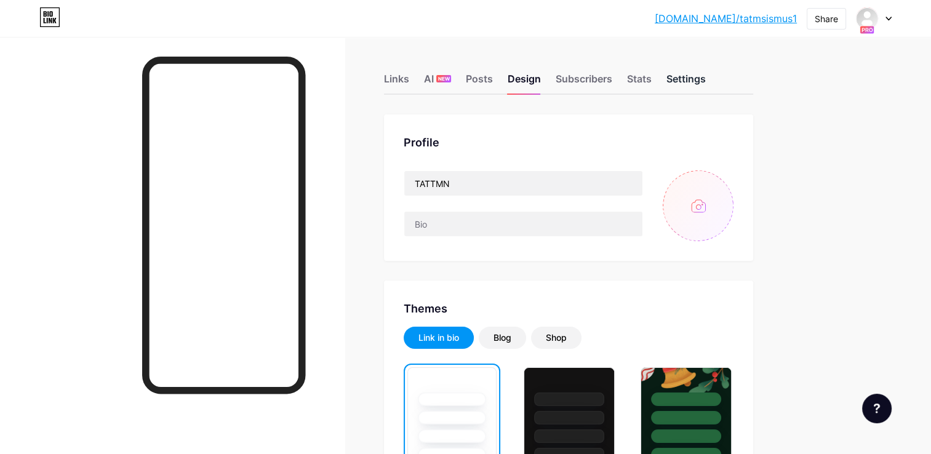
click at [694, 81] on div "Settings" at bounding box center [685, 82] width 39 height 22
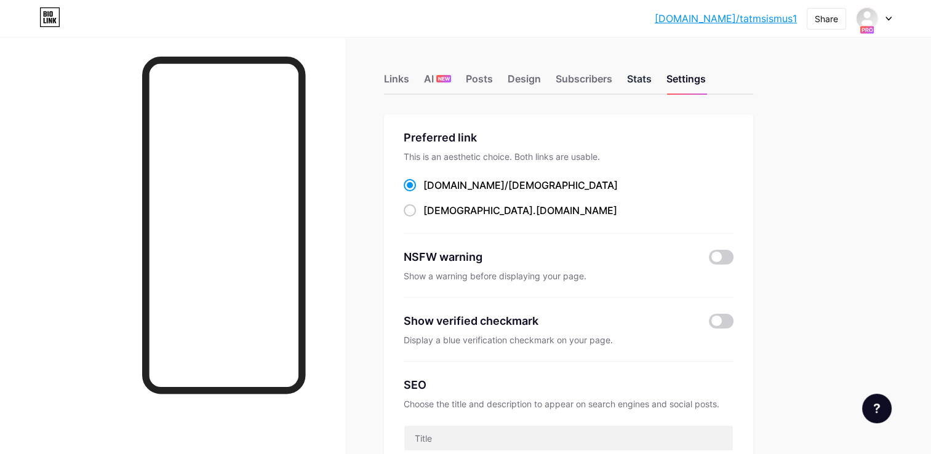
click at [644, 80] on div "Stats" at bounding box center [639, 82] width 25 height 22
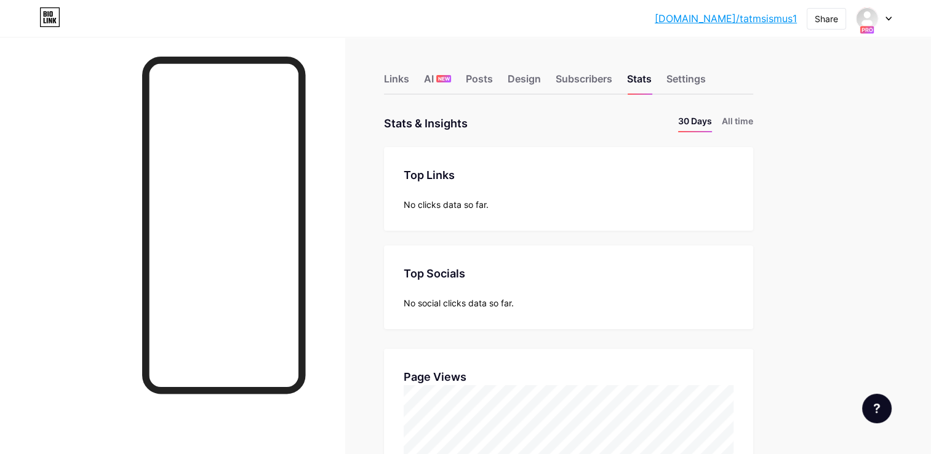
scroll to position [454, 930]
click at [393, 81] on div "Links" at bounding box center [396, 82] width 25 height 22
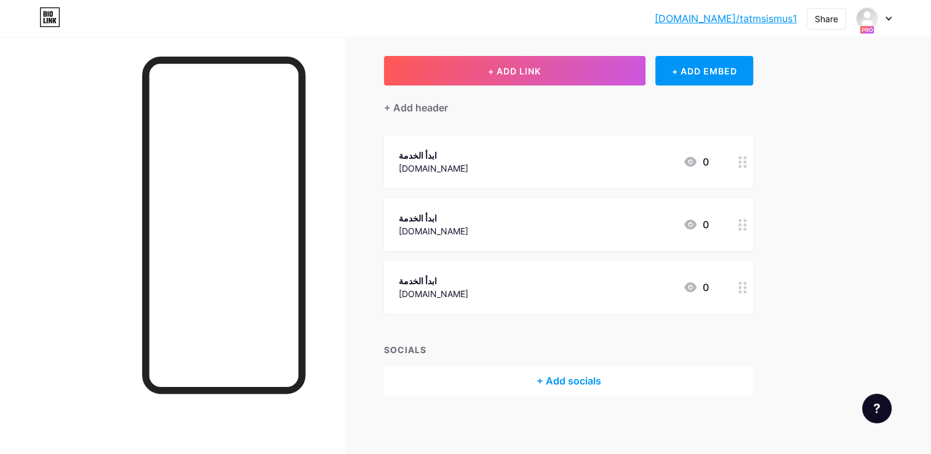
scroll to position [60, 0]
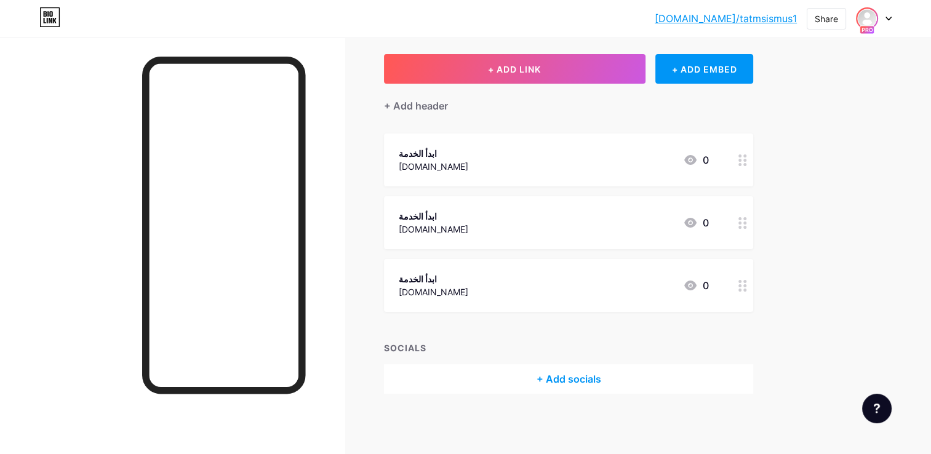
click at [861, 22] on img at bounding box center [867, 19] width 20 height 20
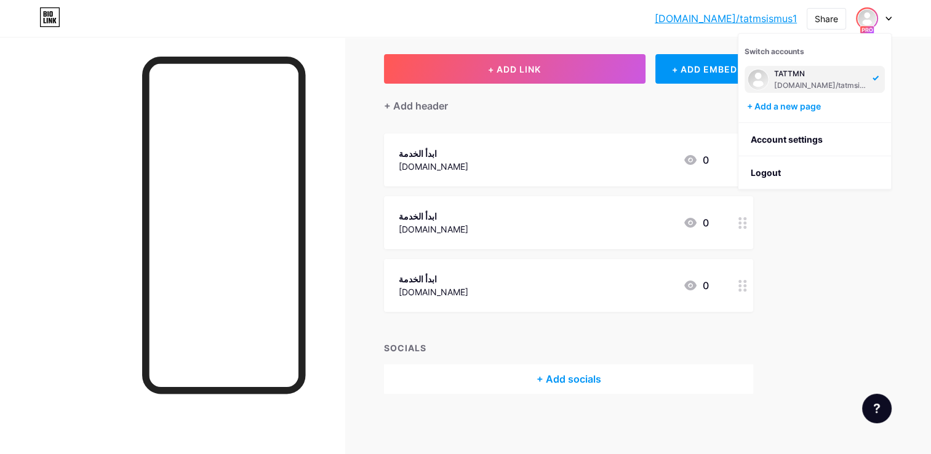
click at [786, 76] on div "TATTMN" at bounding box center [821, 74] width 95 height 10
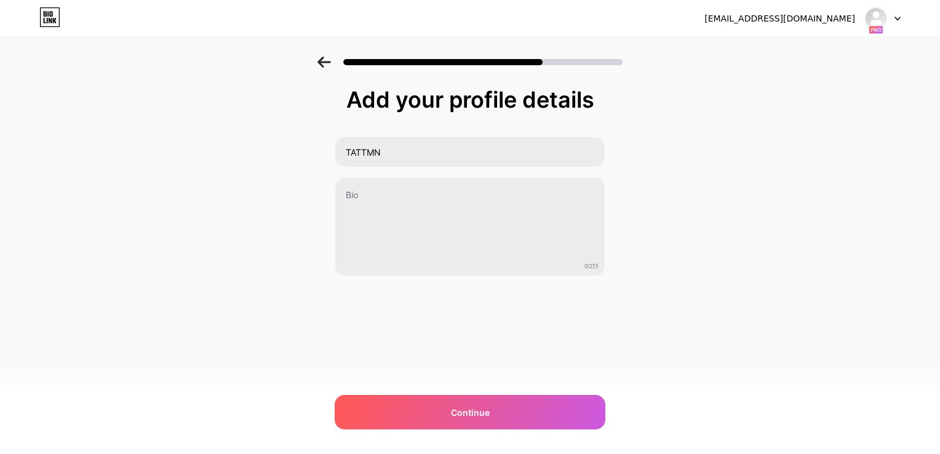
click at [322, 63] on icon at bounding box center [325, 62] width 14 height 11
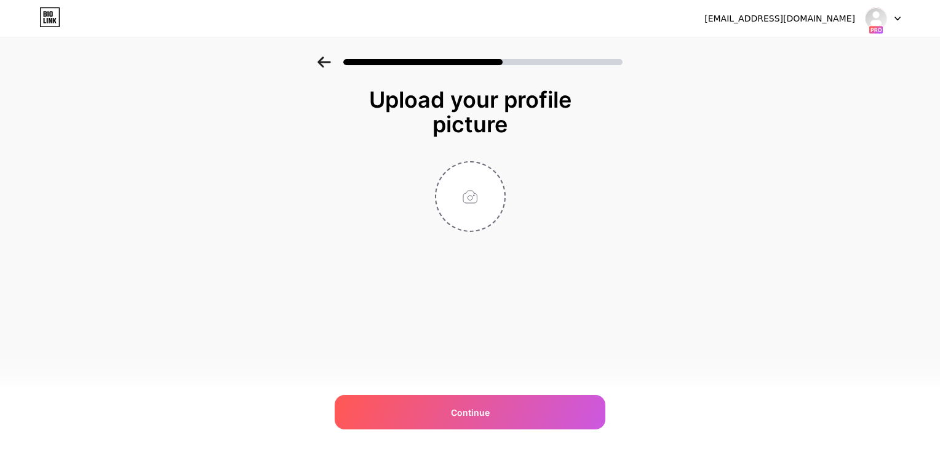
click at [39, 20] on icon at bounding box center [49, 17] width 21 height 20
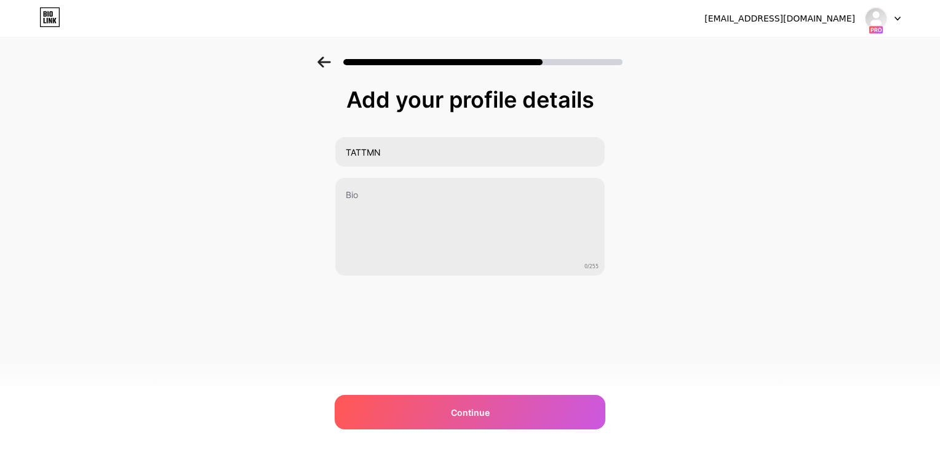
click at [60, 14] on div "tammaseer@gmail.com Logout" at bounding box center [470, 18] width 940 height 22
click at [49, 16] on icon at bounding box center [49, 17] width 21 height 20
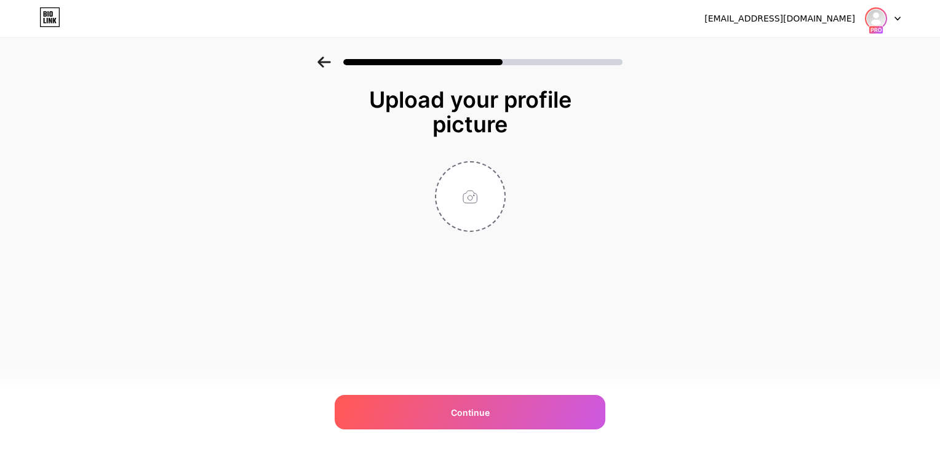
click at [874, 20] on img at bounding box center [876, 19] width 20 height 20
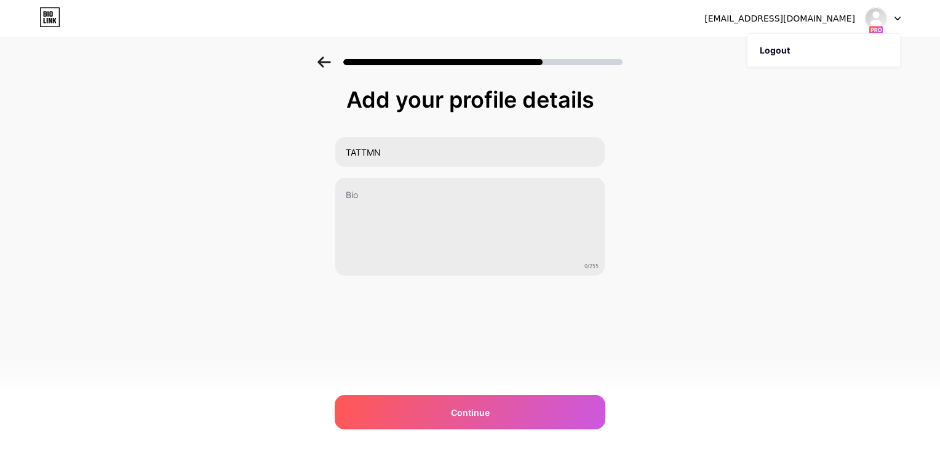
click at [330, 61] on icon at bounding box center [324, 62] width 13 height 11
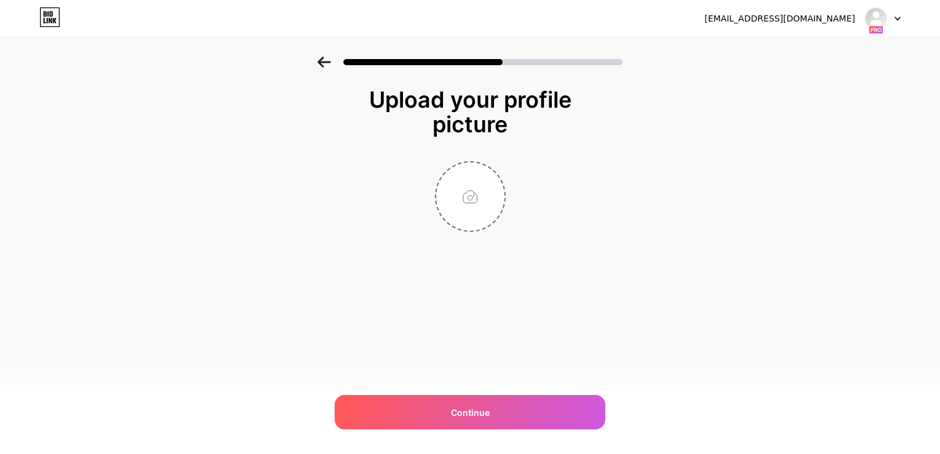
click at [330, 61] on icon at bounding box center [324, 62] width 13 height 11
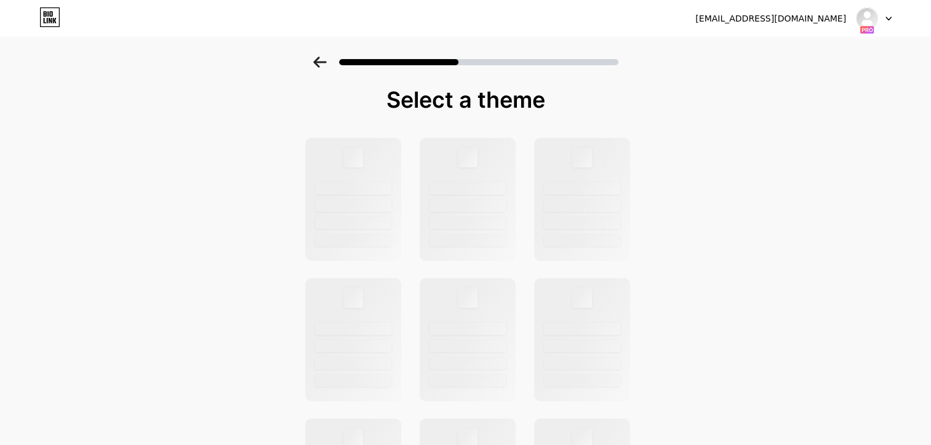
click at [44, 12] on icon at bounding box center [49, 17] width 21 height 20
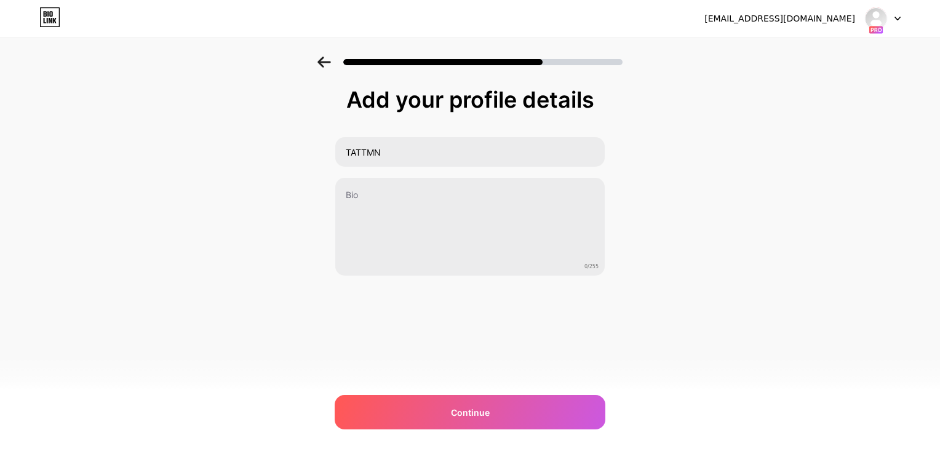
click at [321, 65] on icon at bounding box center [324, 62] width 13 height 11
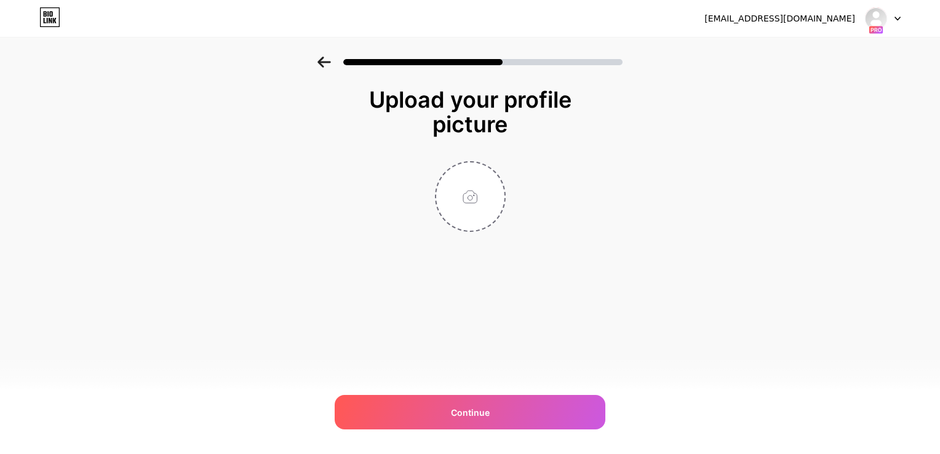
click at [900, 17] on icon at bounding box center [897, 18] width 5 height 3
click at [44, 27] on link at bounding box center [49, 18] width 21 height 22
click at [326, 60] on icon at bounding box center [325, 62] width 14 height 11
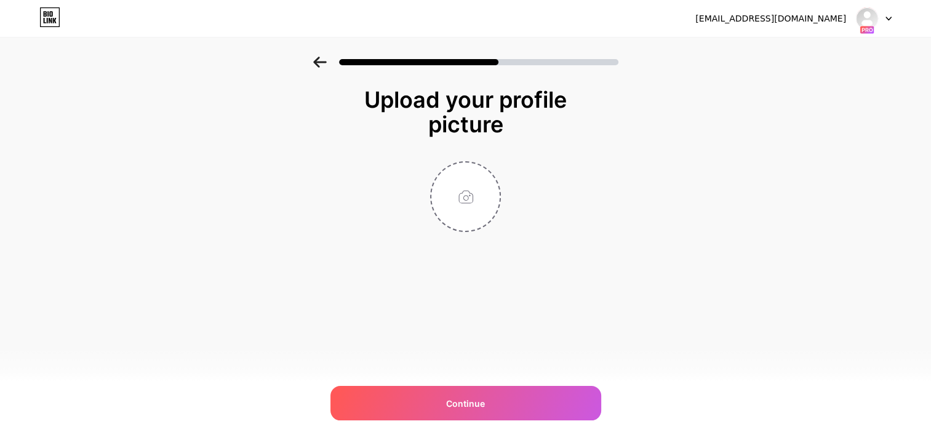
click at [326, 60] on icon at bounding box center [320, 62] width 14 height 11
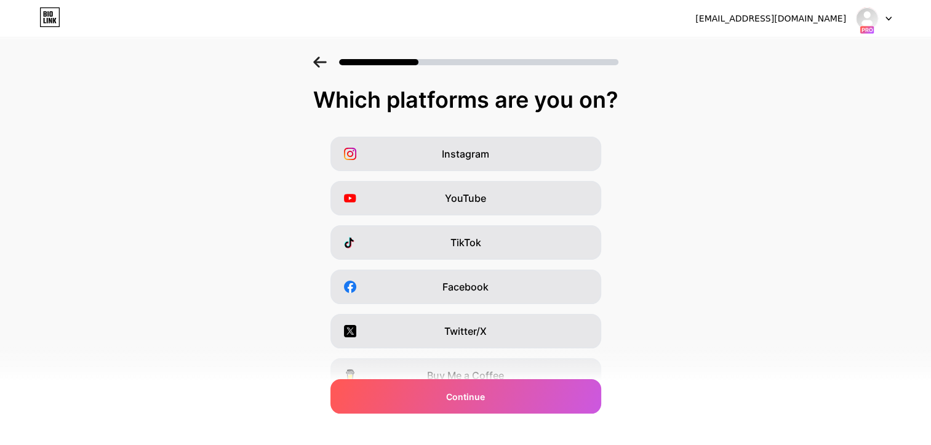
click at [326, 60] on icon at bounding box center [320, 62] width 14 height 11
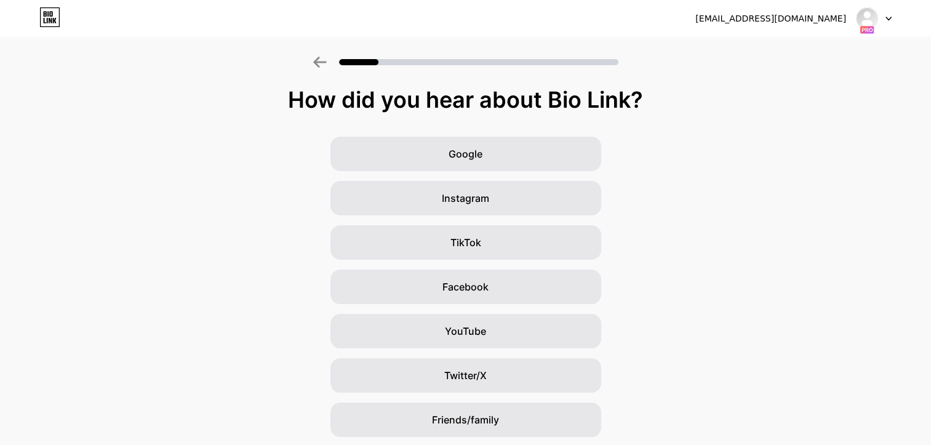
click at [326, 60] on icon at bounding box center [320, 62] width 14 height 11
click at [876, 17] on img at bounding box center [867, 19] width 20 height 20
click at [807, 15] on div "[EMAIL_ADDRESS][DOMAIN_NAME]" at bounding box center [770, 18] width 151 height 13
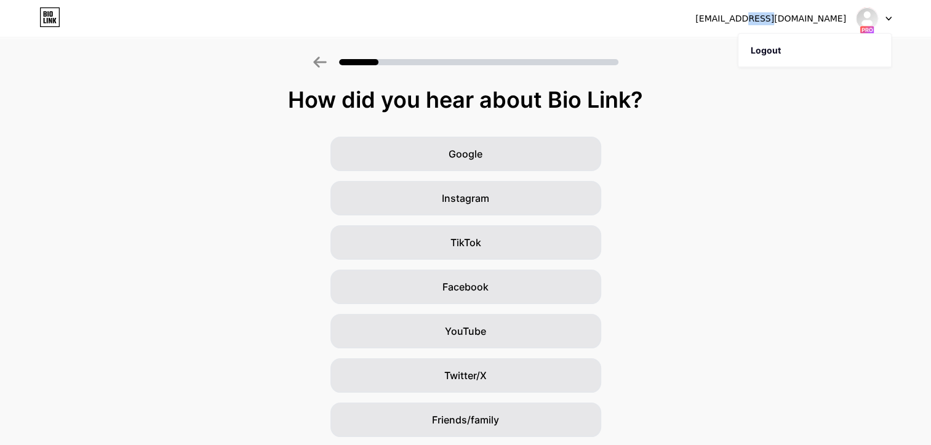
click at [807, 15] on div "[EMAIL_ADDRESS][DOMAIN_NAME]" at bounding box center [770, 18] width 151 height 13
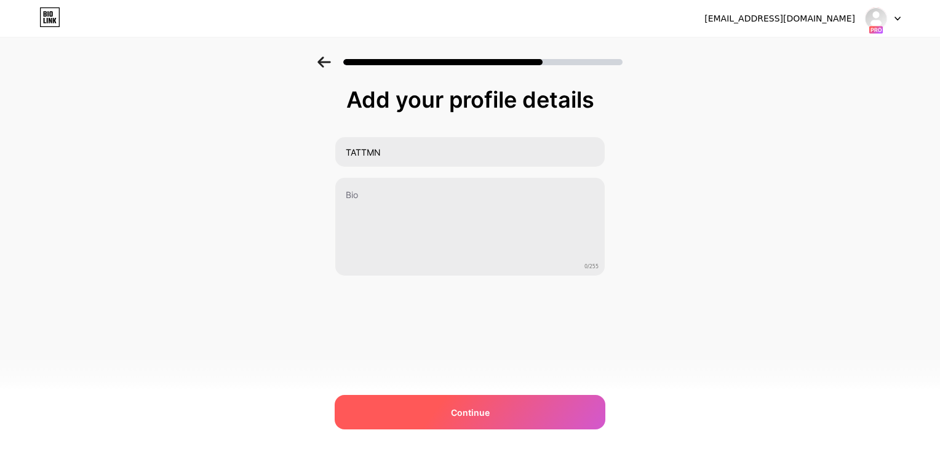
click at [453, 408] on span "Continue" at bounding box center [470, 412] width 39 height 13
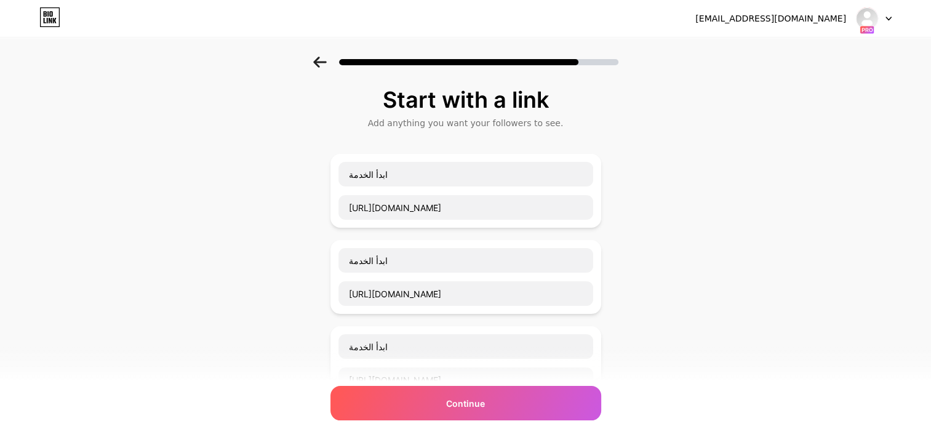
click at [453, 408] on span "Continue" at bounding box center [465, 403] width 39 height 13
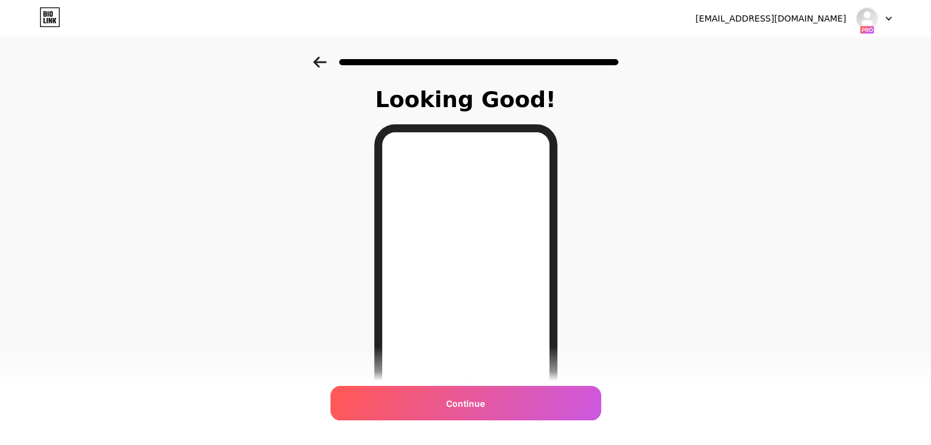
click at [453, 408] on span "Continue" at bounding box center [465, 403] width 39 height 13
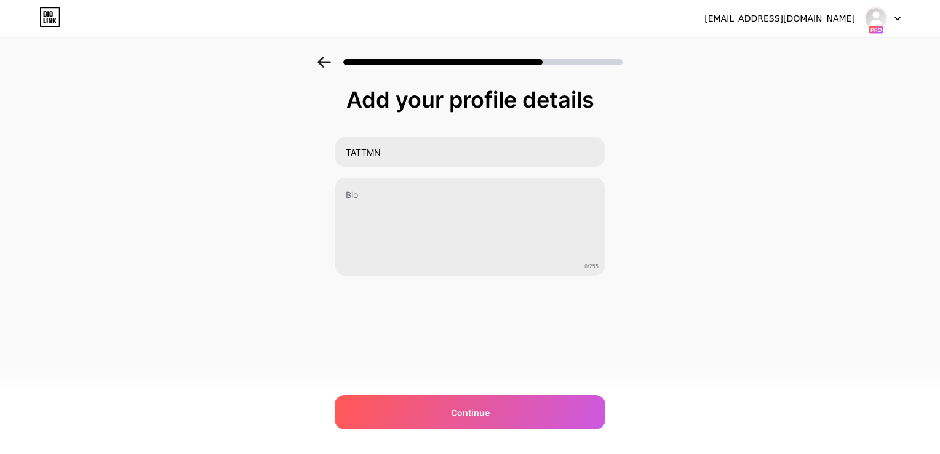
click at [453, 408] on span "Continue" at bounding box center [470, 412] width 39 height 13
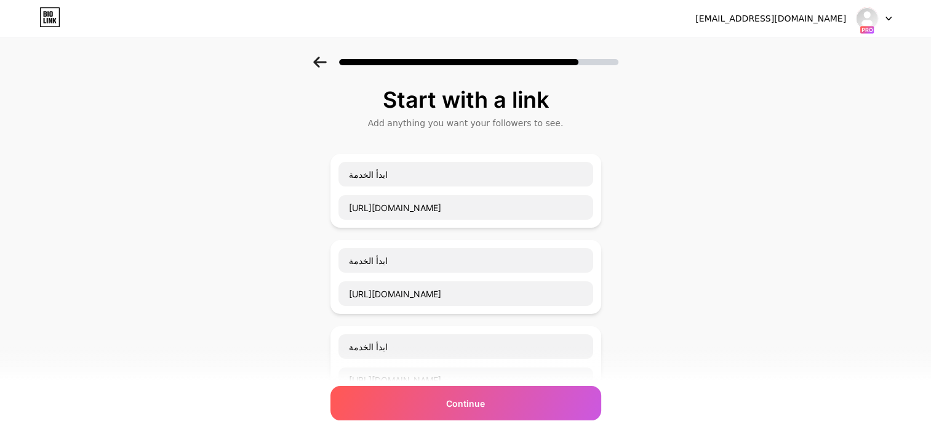
click at [453, 408] on span "Continue" at bounding box center [465, 403] width 39 height 13
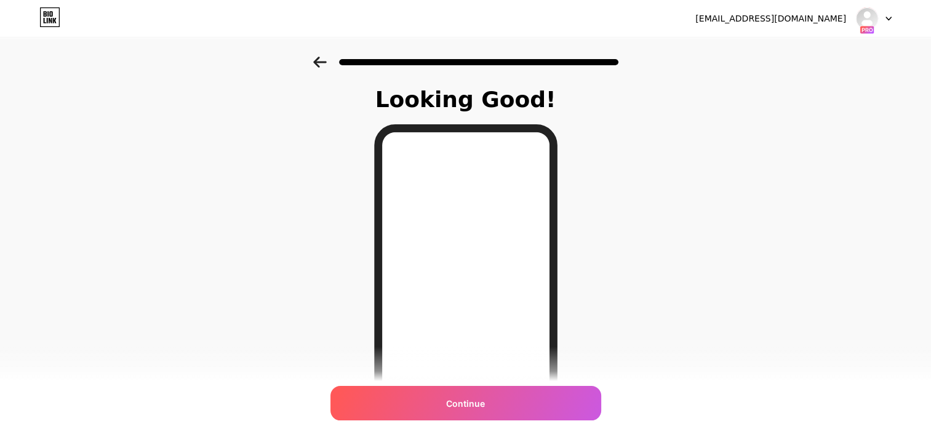
click at [453, 408] on span "Continue" at bounding box center [465, 403] width 39 height 13
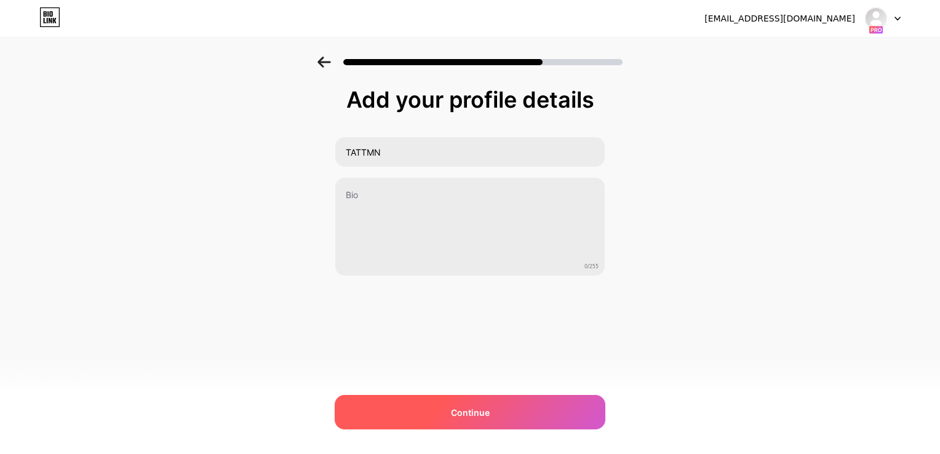
click at [527, 414] on div "Continue" at bounding box center [470, 412] width 271 height 34
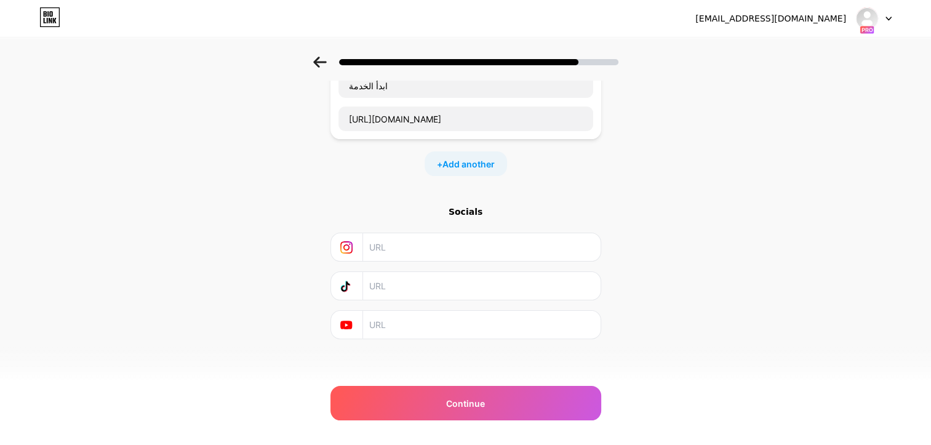
scroll to position [263, 0]
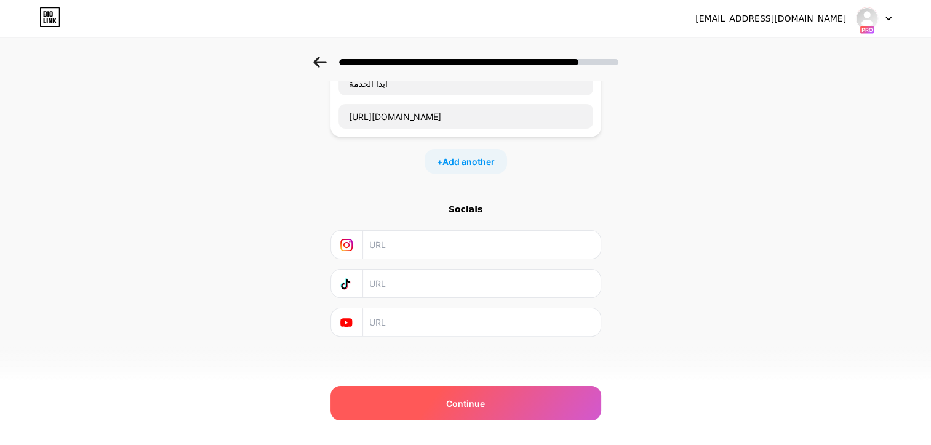
click at [569, 407] on div "Continue" at bounding box center [465, 403] width 271 height 34
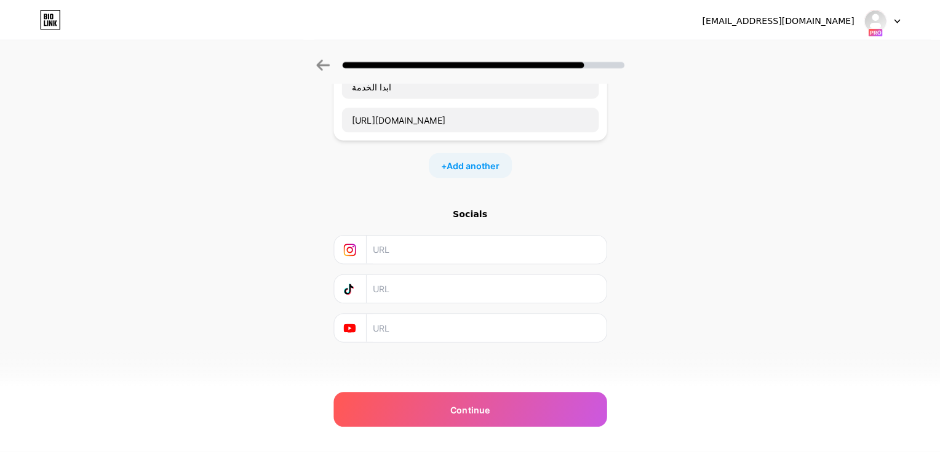
scroll to position [0, 0]
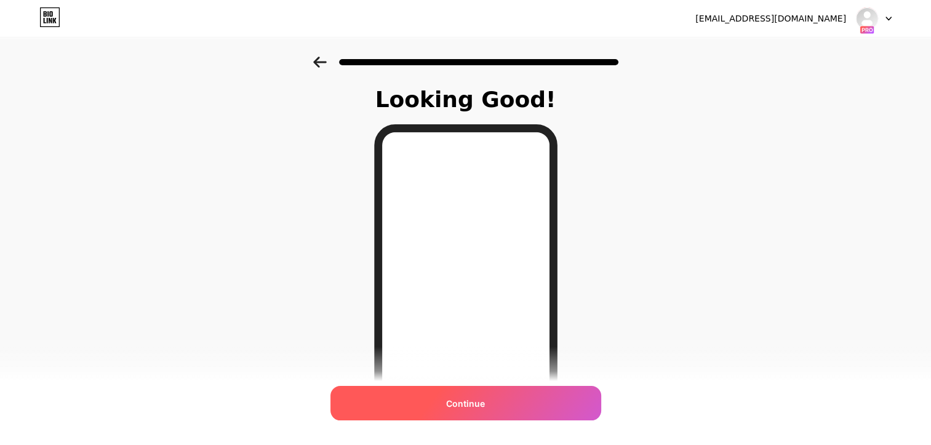
click at [449, 404] on div "Continue" at bounding box center [465, 403] width 271 height 34
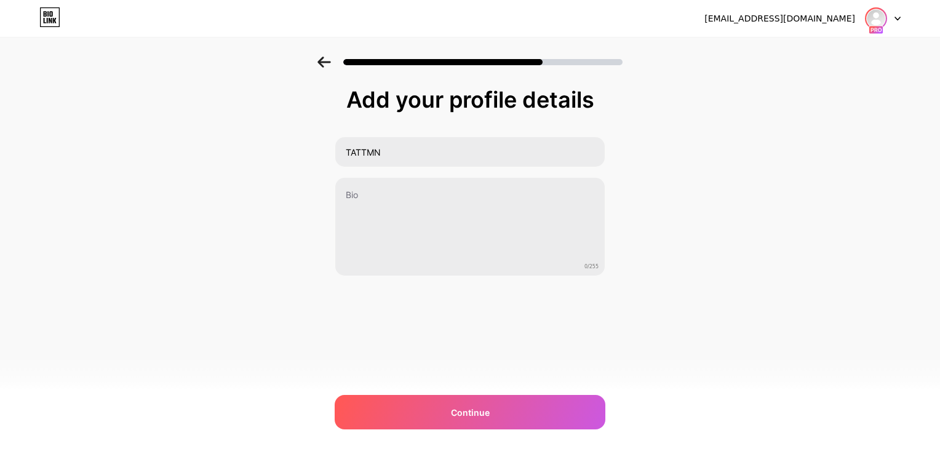
click at [881, 16] on img at bounding box center [876, 19] width 20 height 20
click at [842, 55] on li "Logout" at bounding box center [824, 50] width 153 height 33
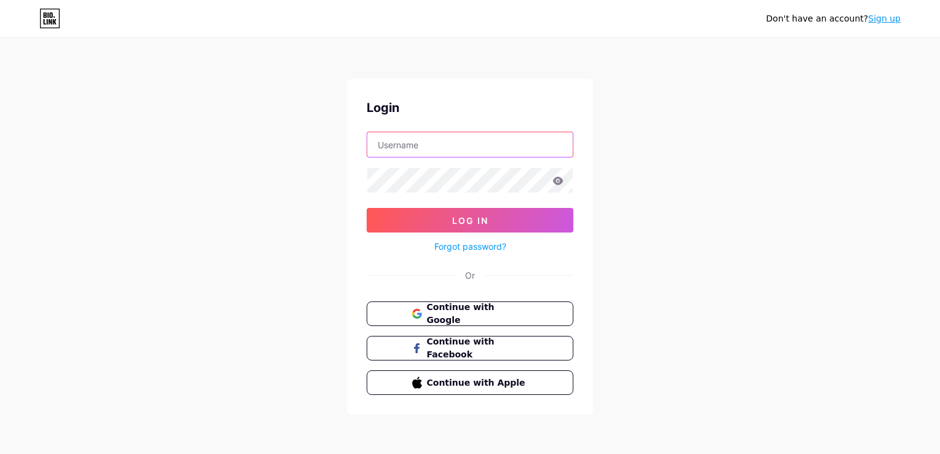
click at [462, 144] on input "text" at bounding box center [470, 144] width 206 height 25
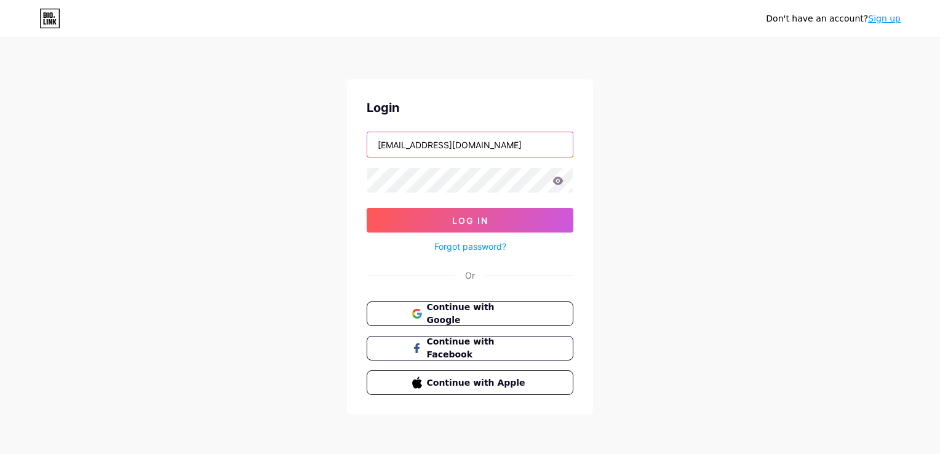
type input "[EMAIL_ADDRESS][DOMAIN_NAME]"
click at [367, 208] on button "Log In" at bounding box center [470, 220] width 207 height 25
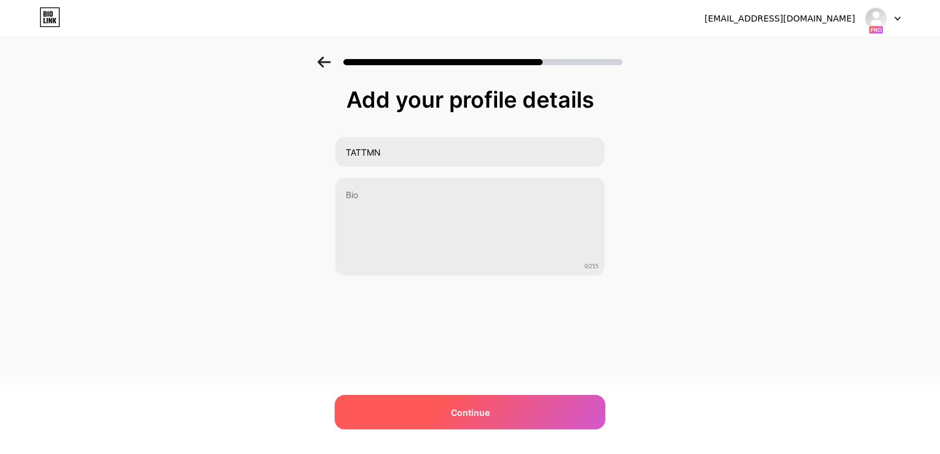
click at [434, 405] on div "Continue" at bounding box center [470, 412] width 271 height 34
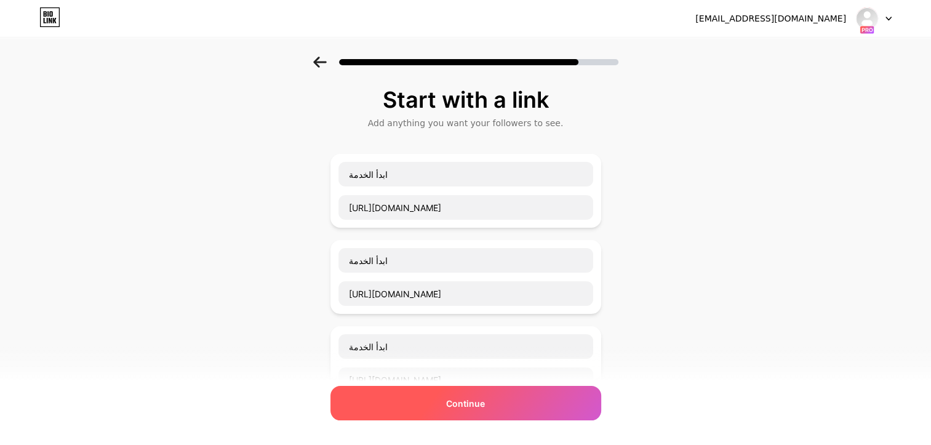
click at [466, 399] on span "Continue" at bounding box center [465, 403] width 39 height 13
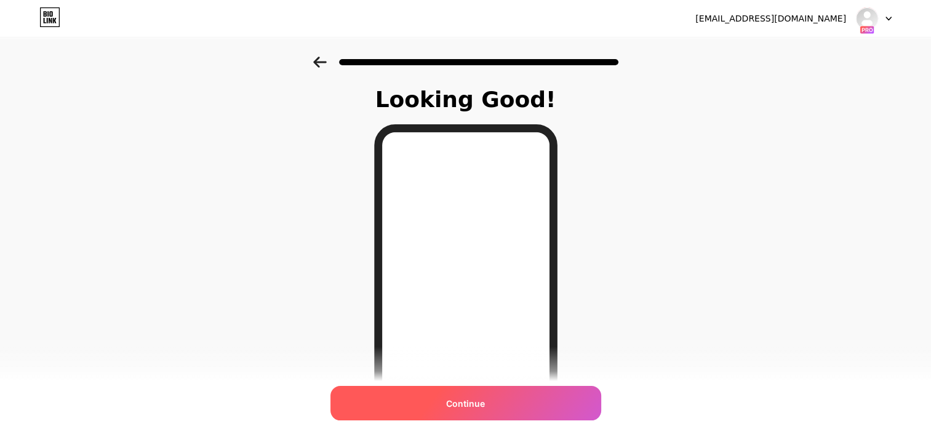
click at [477, 407] on span "Continue" at bounding box center [465, 403] width 39 height 13
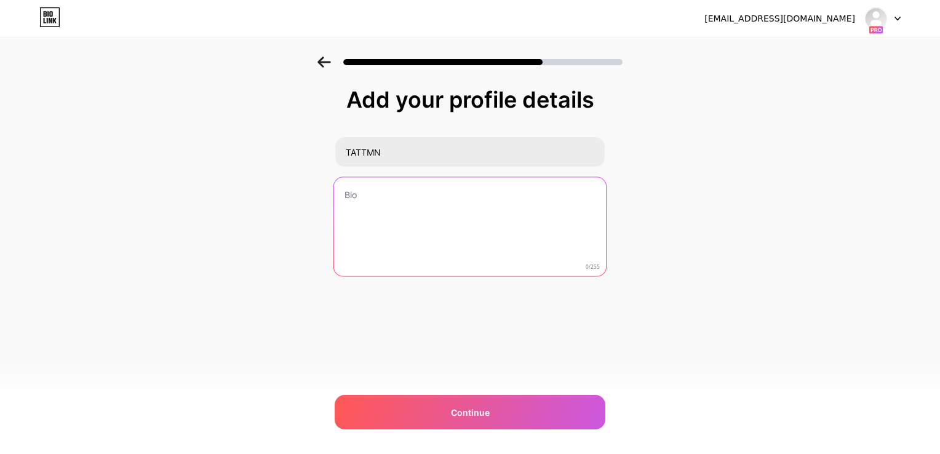
click at [514, 199] on textarea at bounding box center [470, 227] width 272 height 100
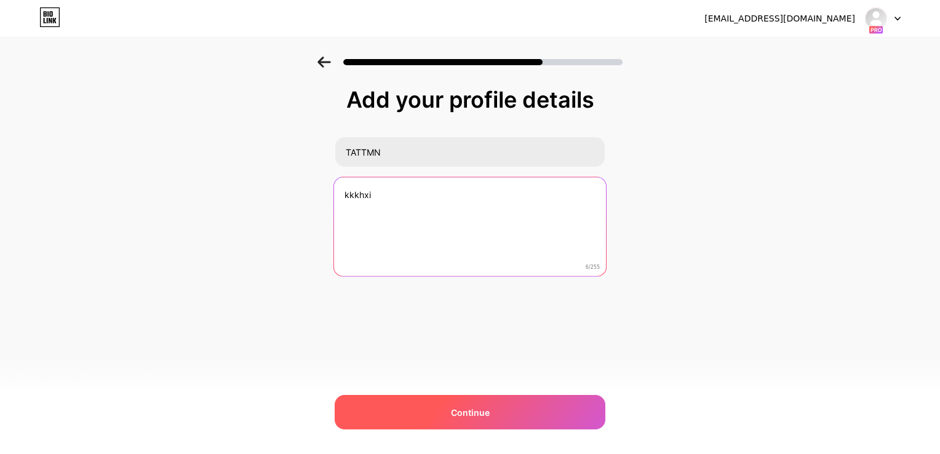
type textarea "kkkhxi"
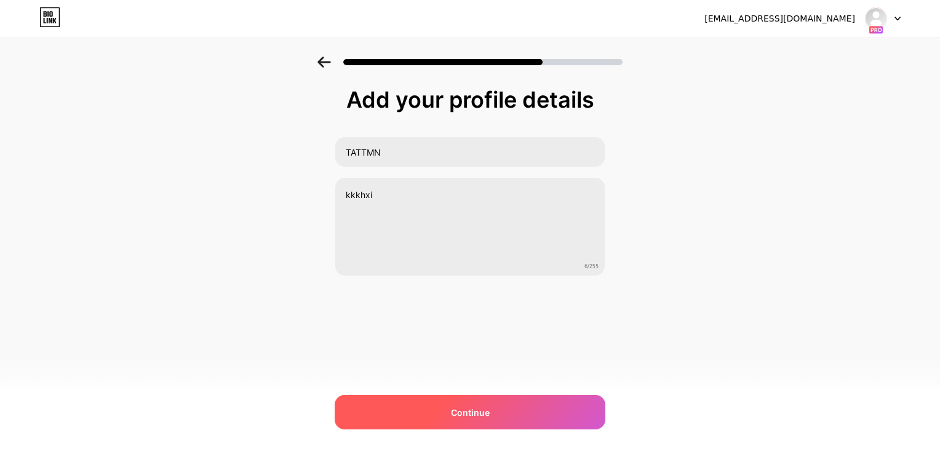
click at [476, 428] on div "Continue" at bounding box center [470, 412] width 271 height 34
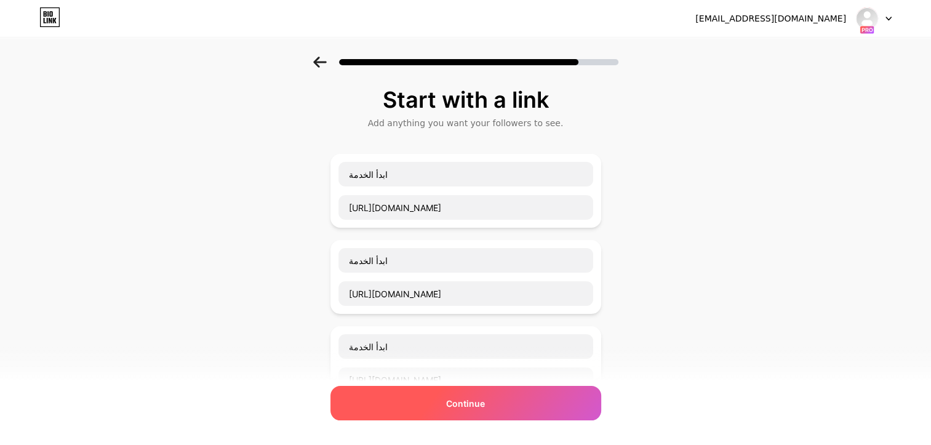
click at [492, 400] on div "Continue" at bounding box center [465, 403] width 271 height 34
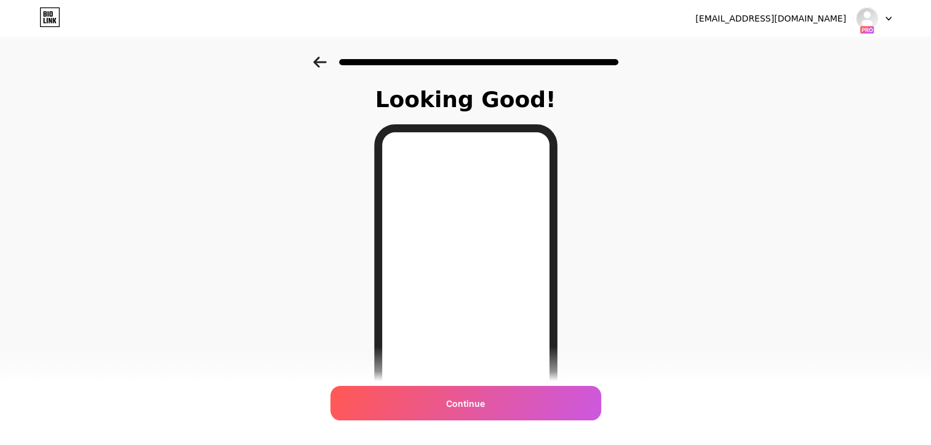
click at [492, 400] on div "Continue" at bounding box center [465, 403] width 271 height 34
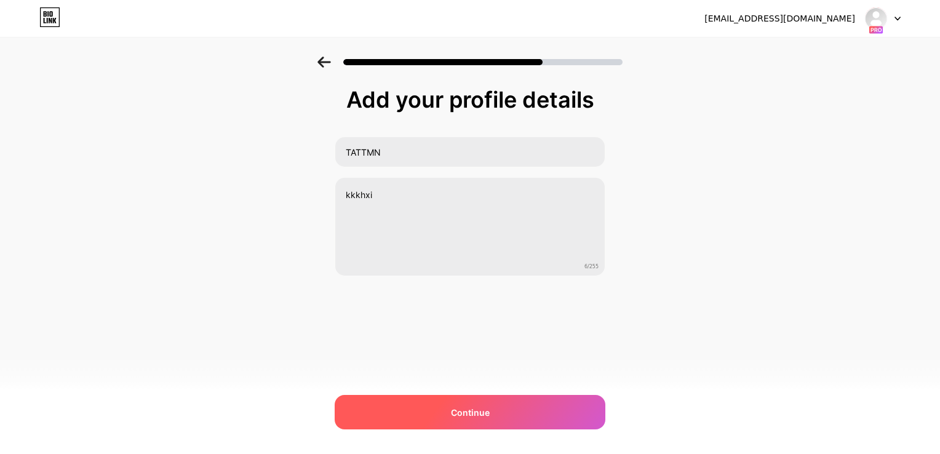
click at [434, 406] on div "Continue" at bounding box center [470, 412] width 271 height 34
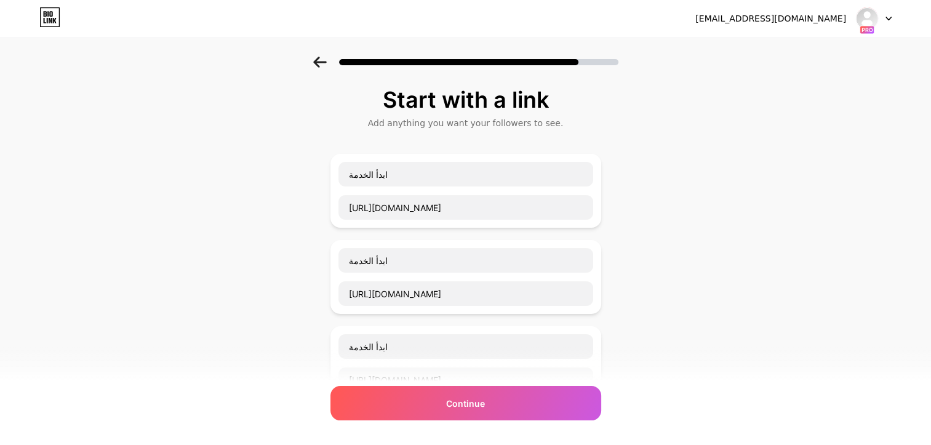
click at [434, 406] on div "Continue" at bounding box center [465, 403] width 271 height 34
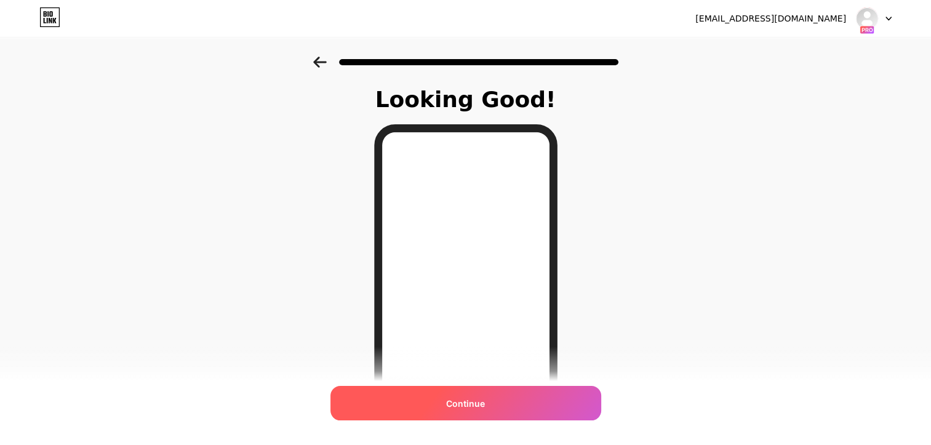
click at [482, 401] on span "Continue" at bounding box center [465, 403] width 39 height 13
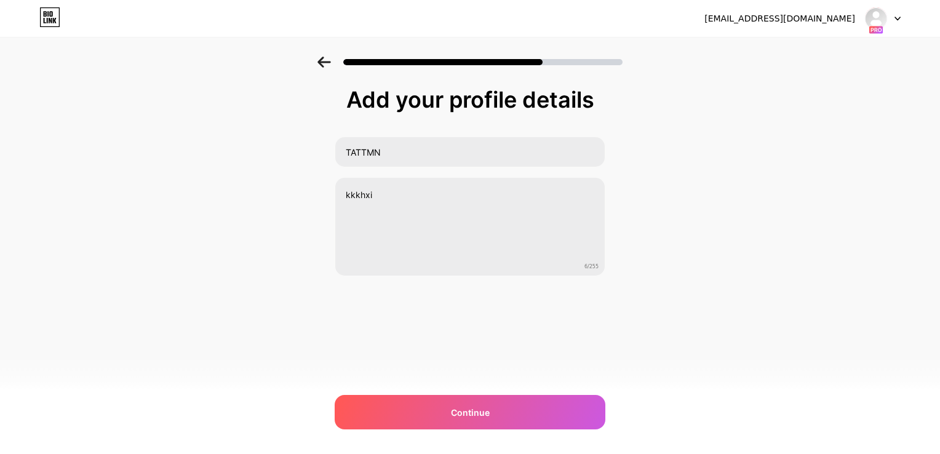
click at [887, 23] on div at bounding box center [883, 18] width 36 height 22
click at [820, 45] on li "Logout" at bounding box center [824, 50] width 153 height 33
